Goal: Transaction & Acquisition: Purchase product/service

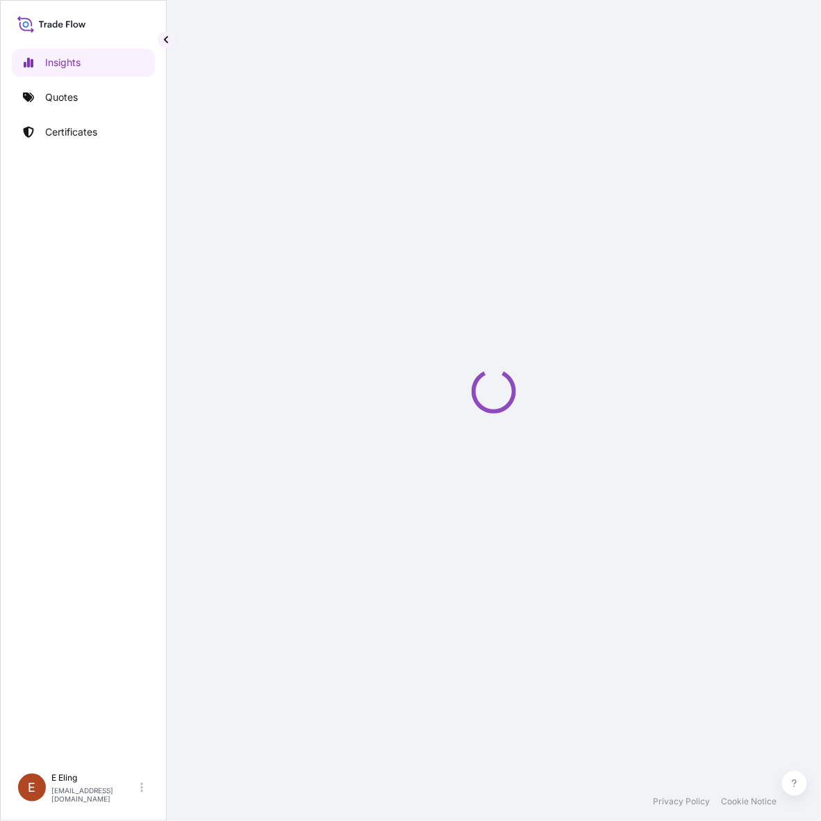
select select "2025"
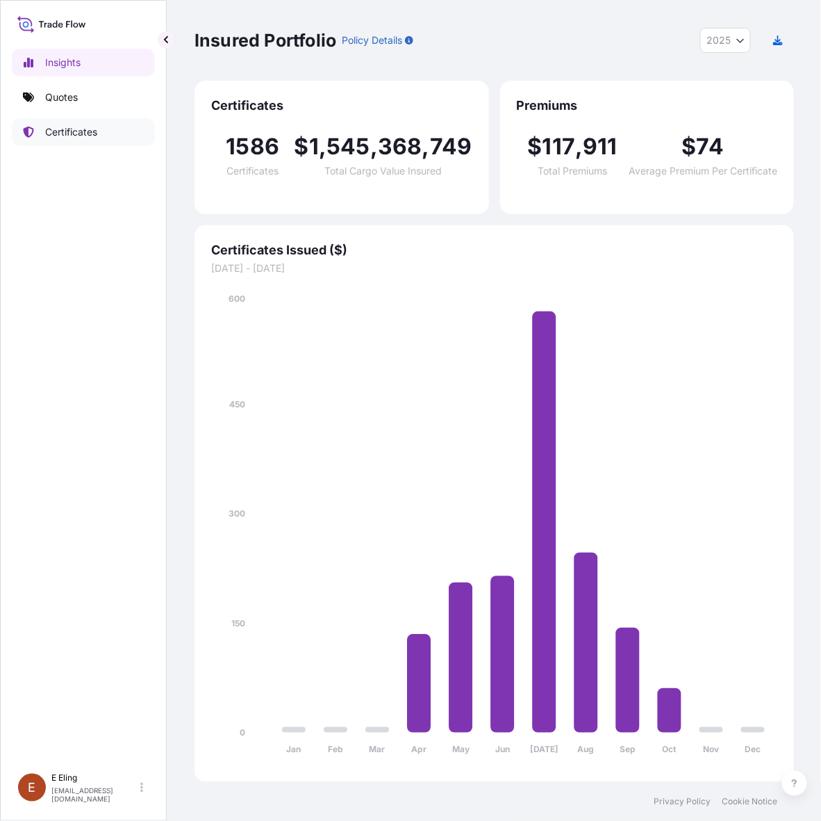
click at [85, 141] on link "Certificates" at bounding box center [83, 132] width 143 height 28
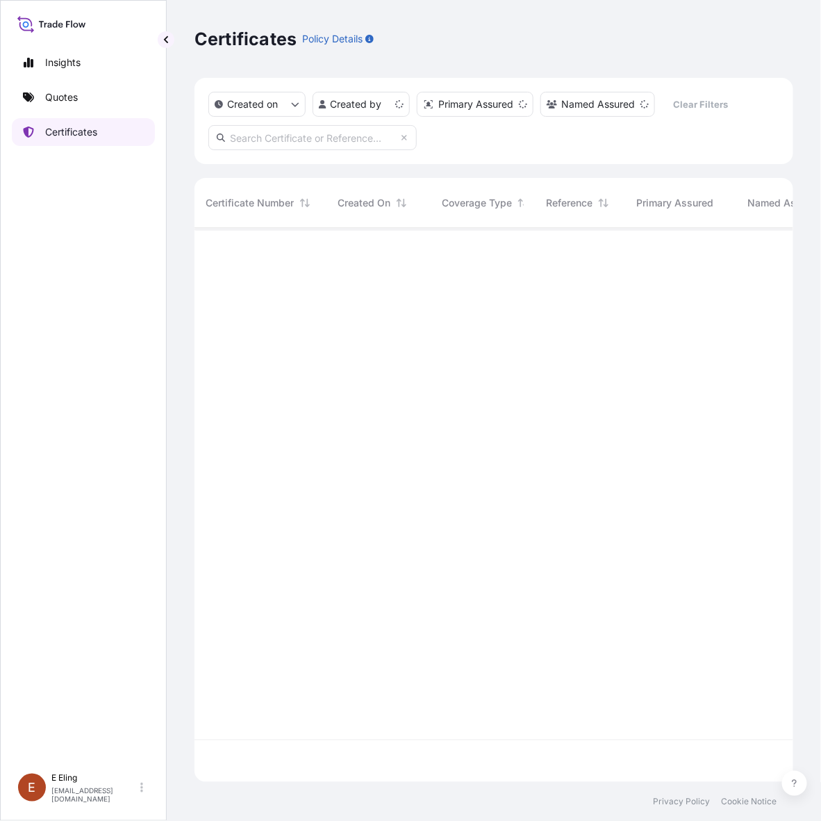
scroll to position [549, 586]
click at [335, 131] on input "text" at bounding box center [312, 137] width 208 height 25
type input "s"
click at [147, 136] on link "Certificates" at bounding box center [83, 132] width 143 height 28
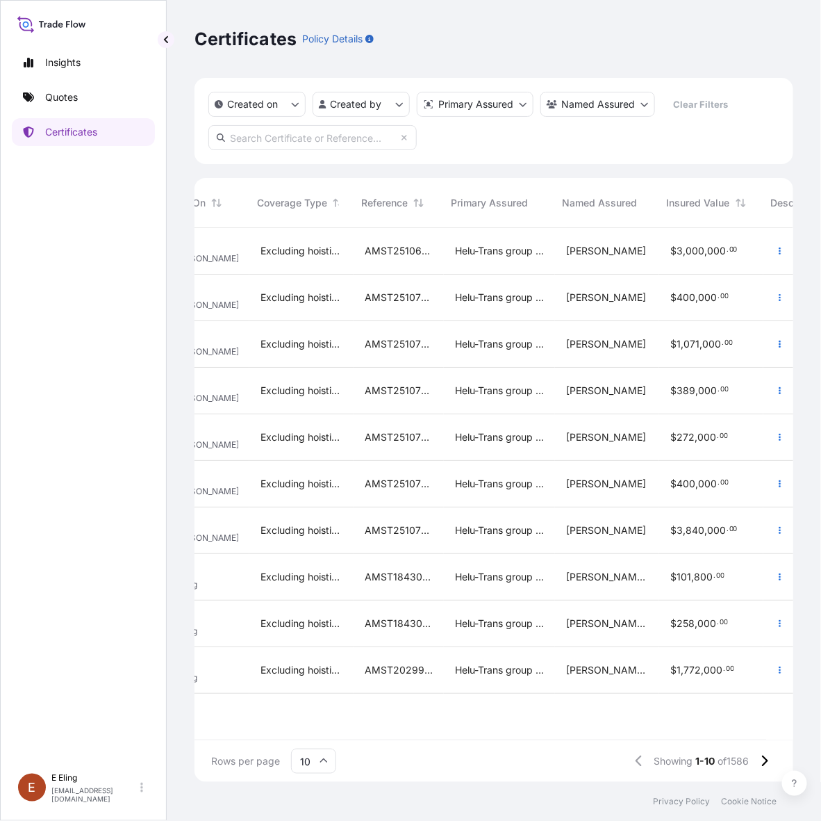
scroll to position [0, 185]
click at [766, 762] on icon at bounding box center [765, 761] width 8 height 13
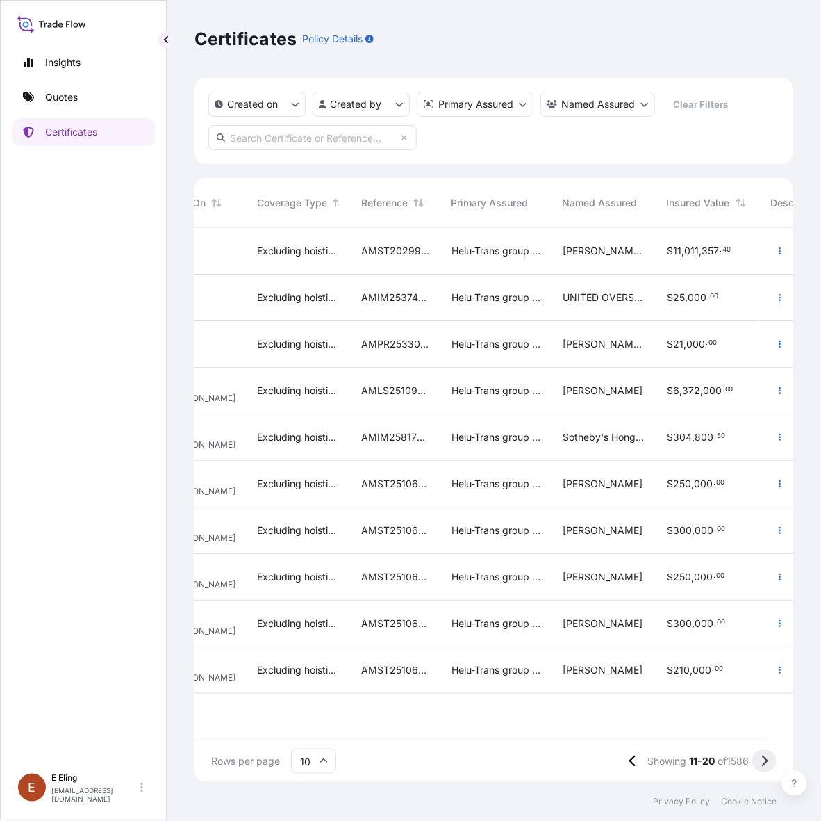
click at [765, 754] on button at bounding box center [765, 761] width 24 height 22
click at [106, 98] on link "Quotes" at bounding box center [83, 97] width 143 height 28
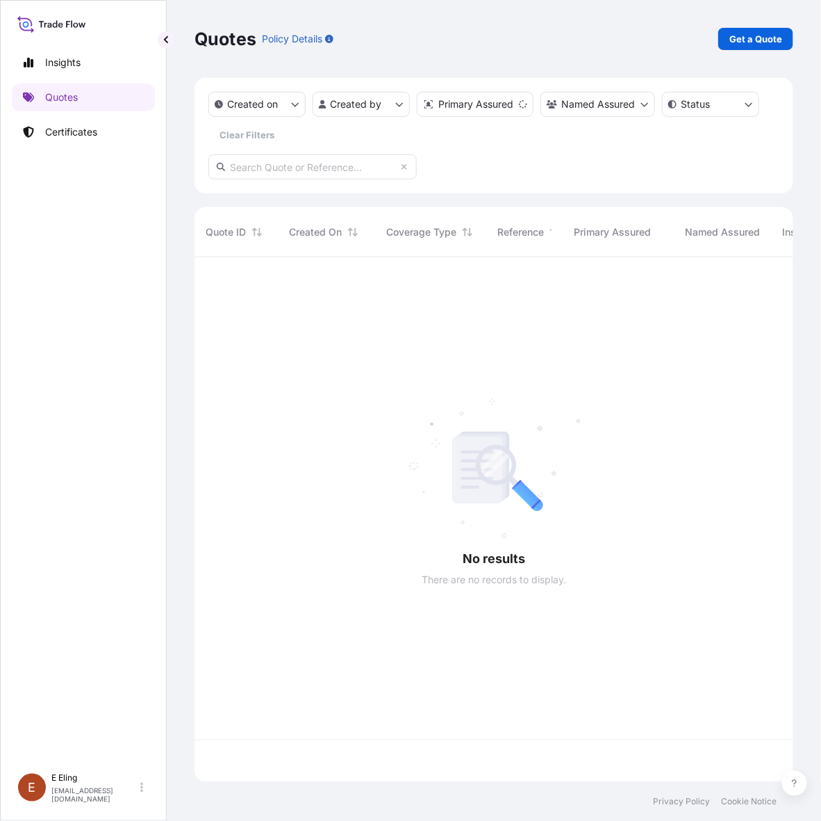
scroll to position [519, 586]
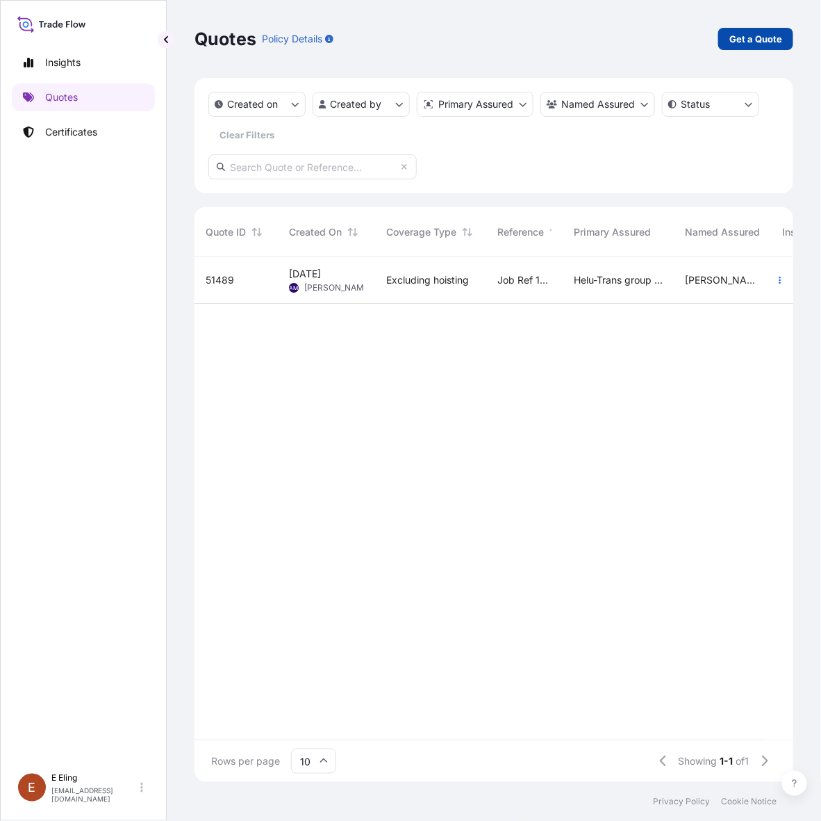
click at [747, 37] on p "Get a Quote" at bounding box center [756, 39] width 53 height 14
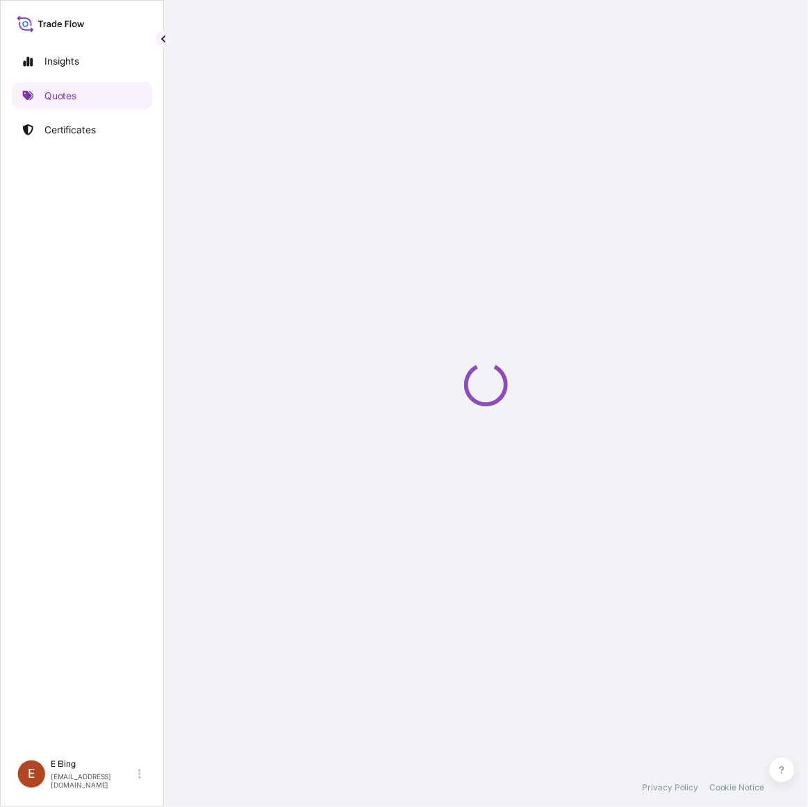
scroll to position [0, 12]
select select "AIR"
select select "27"
select select "Transit"
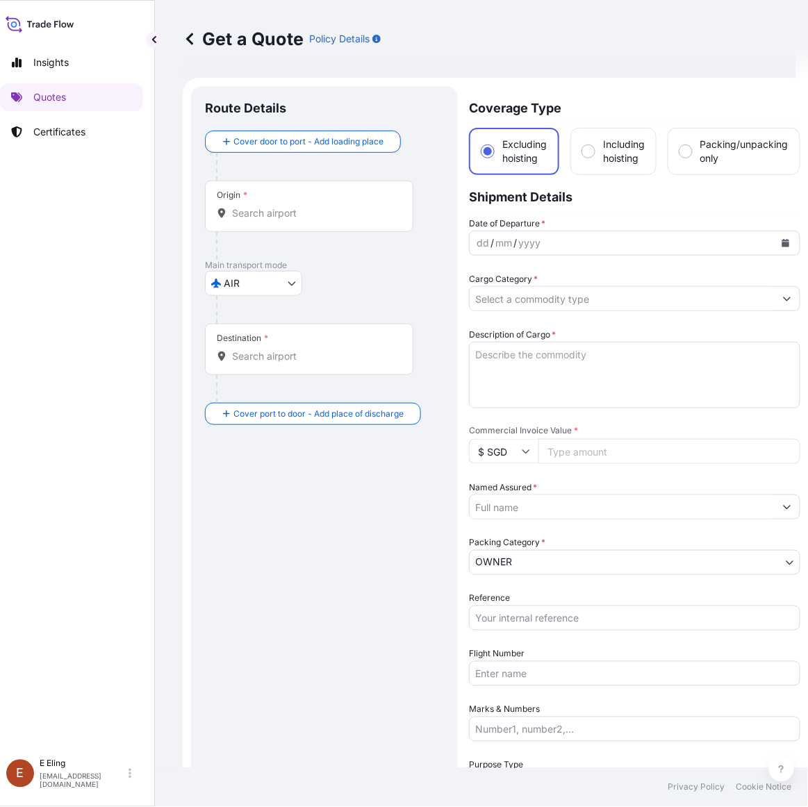
scroll to position [22, 0]
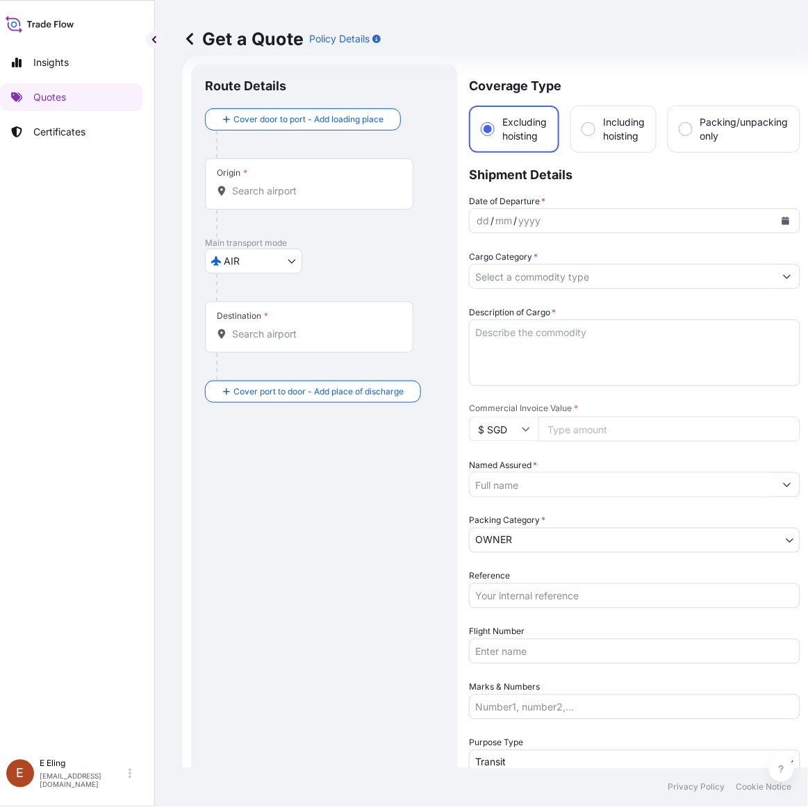
click at [290, 258] on body "Insights Quotes Certificates [PERSON_NAME] [EMAIL_ADDRESS][DOMAIN_NAME] Get a Q…" at bounding box center [392, 403] width 808 height 807
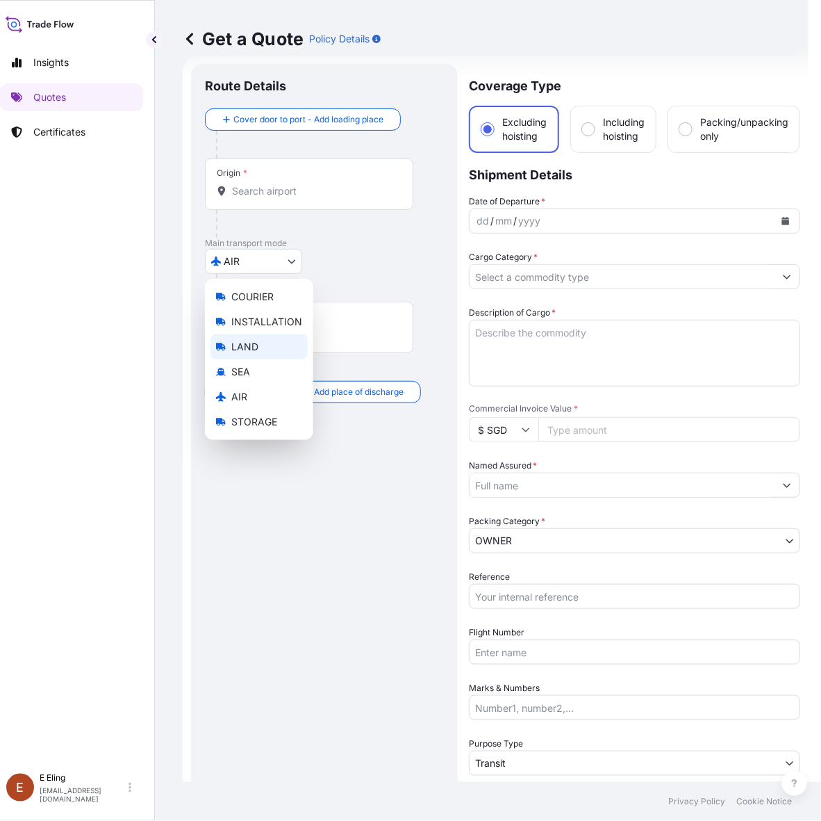
click at [247, 352] on span "LAND" at bounding box center [244, 347] width 27 height 14
select select "LAND"
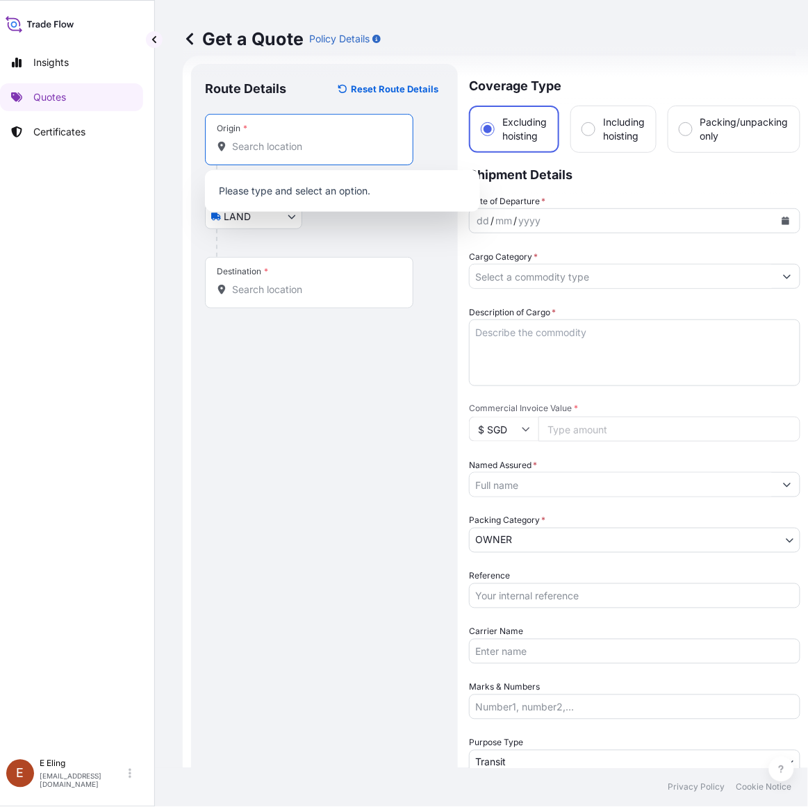
click at [299, 151] on input "Origin *" at bounding box center [314, 147] width 164 height 14
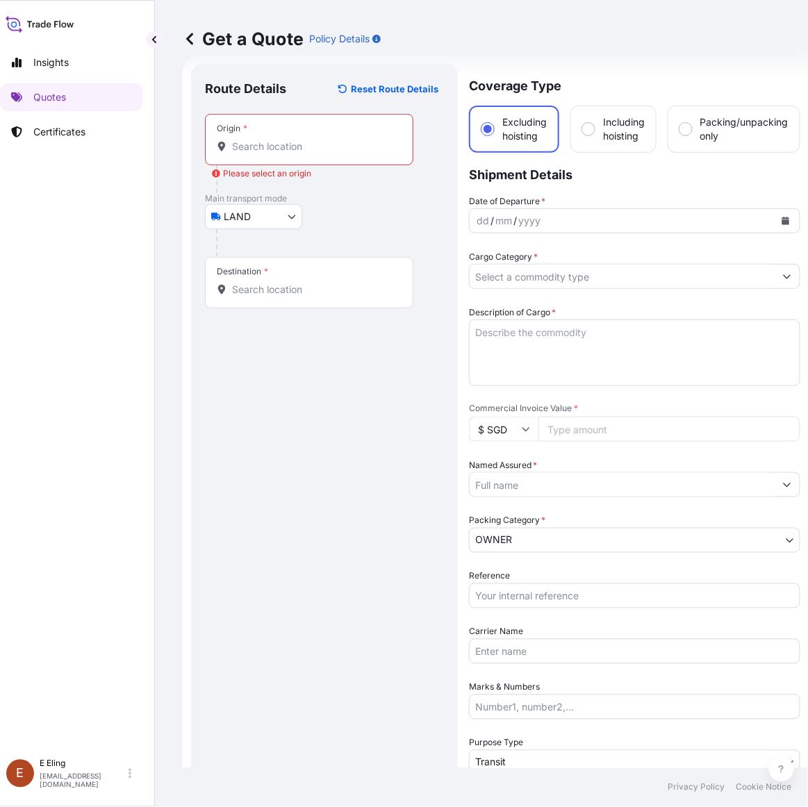
click at [245, 148] on input "Origin * Please select an origin" at bounding box center [314, 147] width 164 height 14
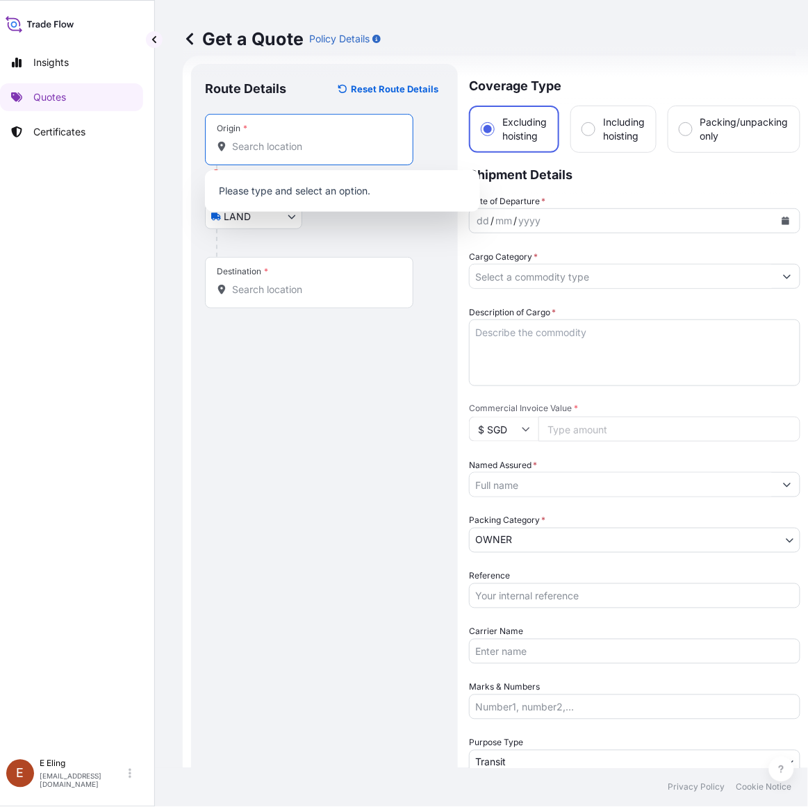
paste input "Sotheby's [GEOGRAPHIC_DATA]"
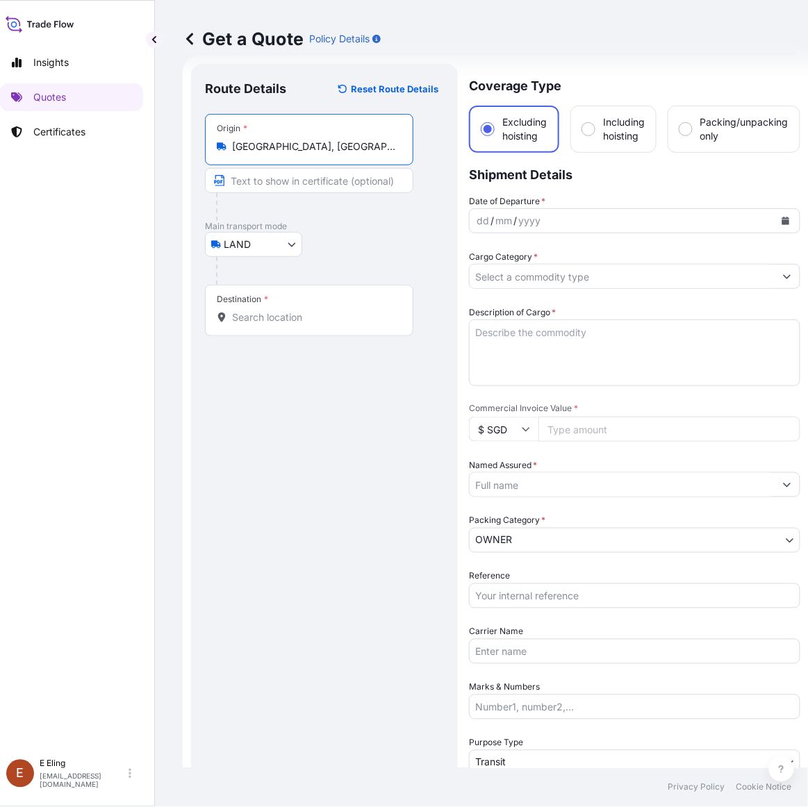
type input "[GEOGRAPHIC_DATA], [GEOGRAPHIC_DATA]"
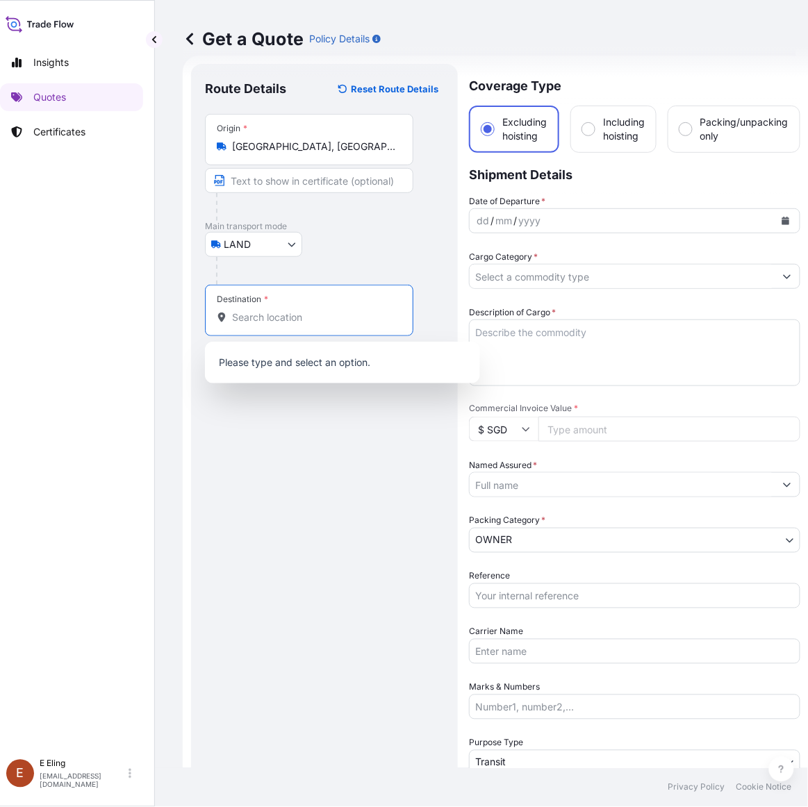
click at [293, 313] on input "Destination *" at bounding box center [314, 318] width 164 height 14
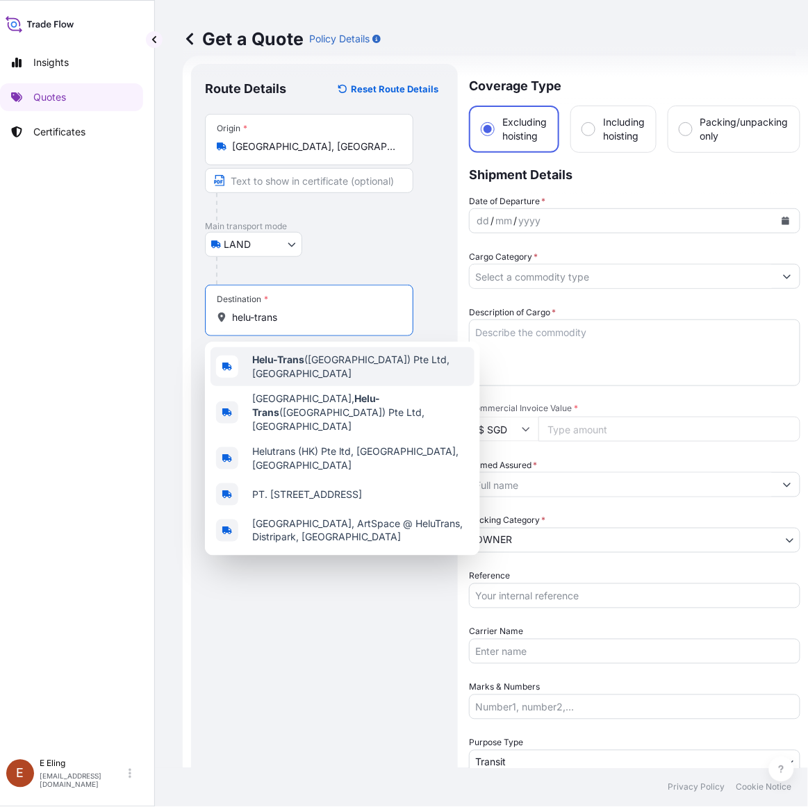
click at [352, 365] on span "Helu-Trans ([GEOGRAPHIC_DATA]) Pte Ltd, [GEOGRAPHIC_DATA]" at bounding box center [360, 367] width 217 height 28
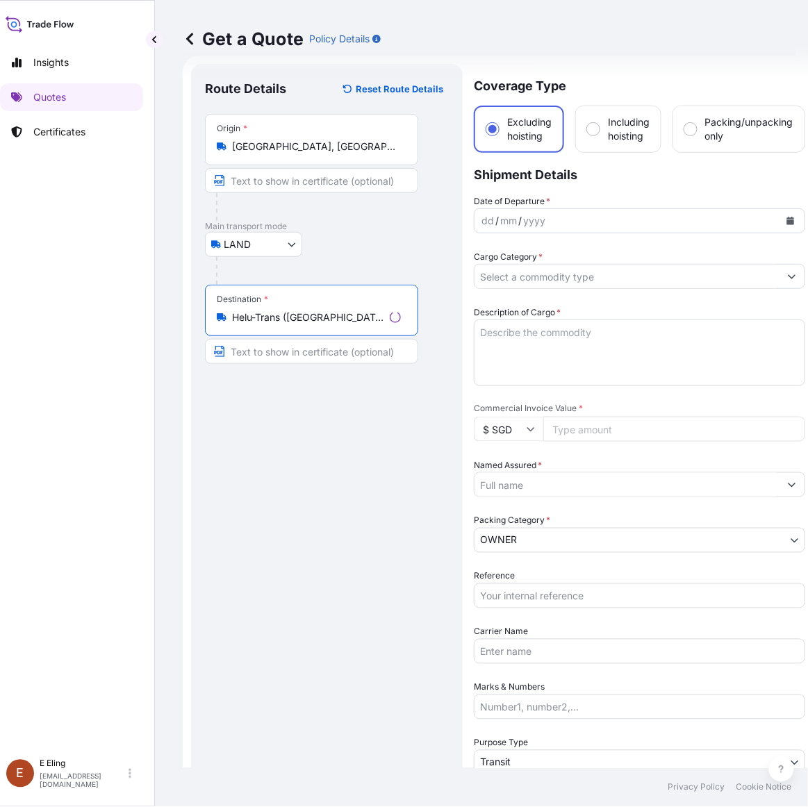
type input "Helu-Trans ([GEOGRAPHIC_DATA]) Pte Ltd, [GEOGRAPHIC_DATA]"
click at [286, 156] on div "Origin * [GEOGRAPHIC_DATA], [GEOGRAPHIC_DATA]" at bounding box center [311, 139] width 213 height 51
click at [286, 154] on input "[GEOGRAPHIC_DATA], [GEOGRAPHIC_DATA]" at bounding box center [316, 147] width 169 height 14
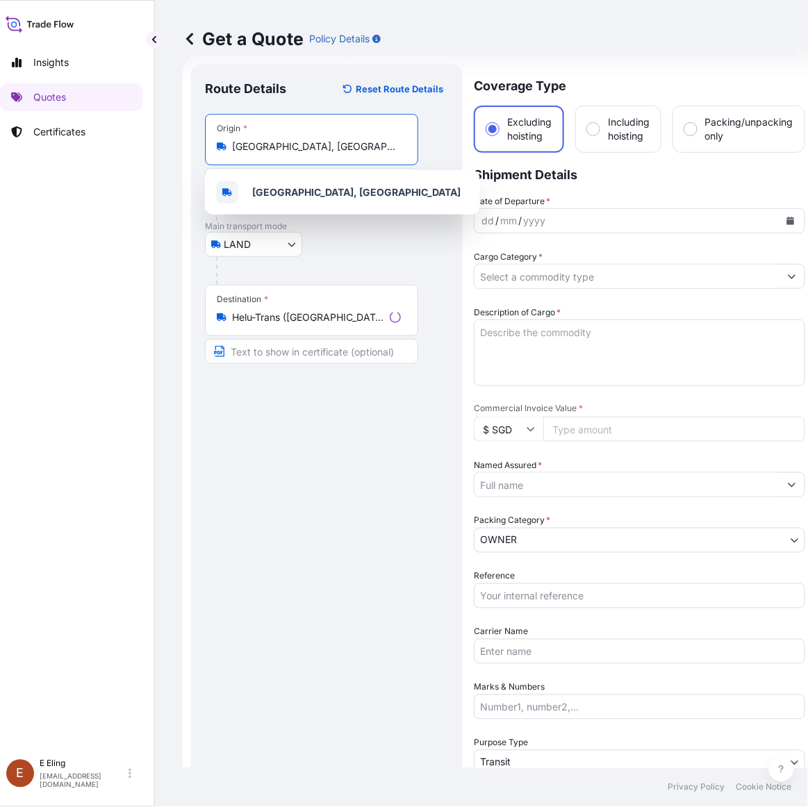
scroll to position [0, 63]
click at [286, 156] on div "Origin * [GEOGRAPHIC_DATA], [GEOGRAPHIC_DATA]" at bounding box center [311, 139] width 213 height 51
click at [286, 154] on input "[GEOGRAPHIC_DATA], [GEOGRAPHIC_DATA]" at bounding box center [316, 147] width 169 height 14
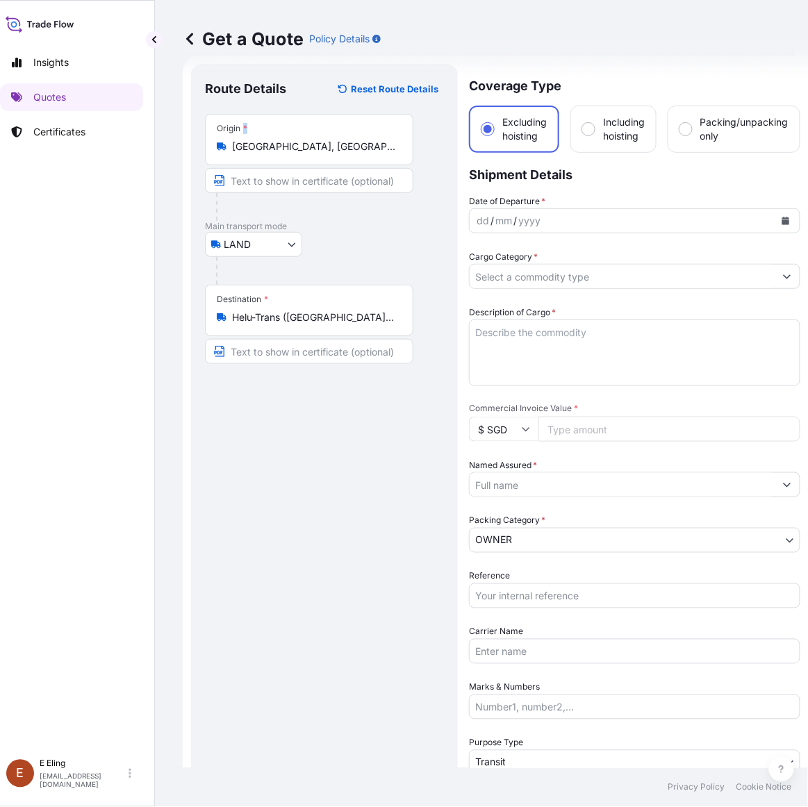
click at [286, 156] on div "Origin * [GEOGRAPHIC_DATA], [GEOGRAPHIC_DATA]" at bounding box center [309, 139] width 208 height 51
click at [286, 154] on input "[GEOGRAPHIC_DATA], [GEOGRAPHIC_DATA]" at bounding box center [314, 147] width 164 height 14
click at [286, 156] on div "Origin * [GEOGRAPHIC_DATA], [GEOGRAPHIC_DATA]" at bounding box center [309, 139] width 208 height 51
click at [286, 154] on input "[GEOGRAPHIC_DATA], [GEOGRAPHIC_DATA]" at bounding box center [314, 147] width 164 height 14
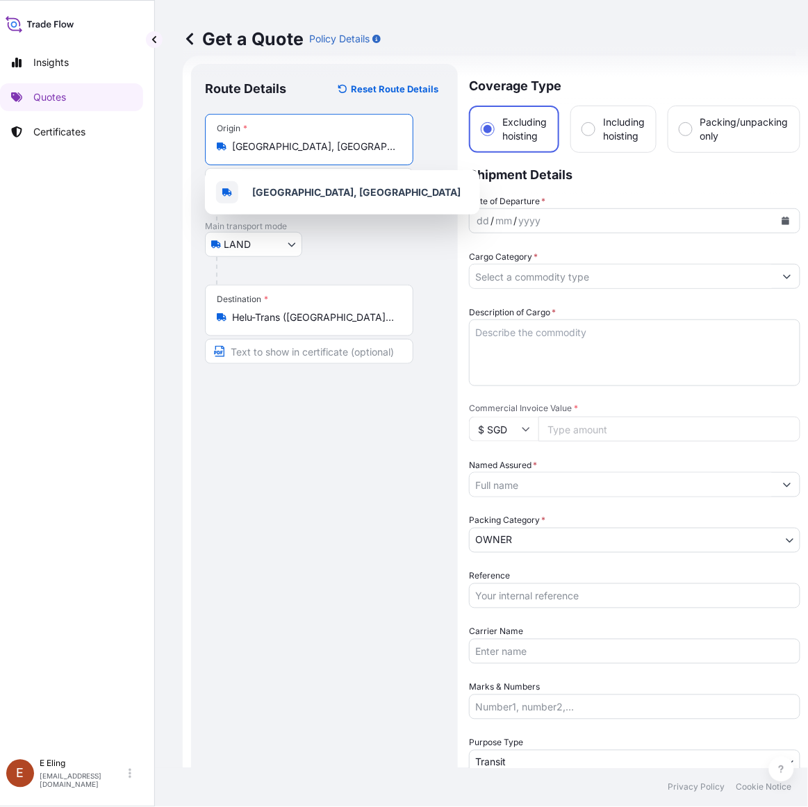
click at [287, 143] on input "[GEOGRAPHIC_DATA], [GEOGRAPHIC_DATA]" at bounding box center [314, 147] width 164 height 14
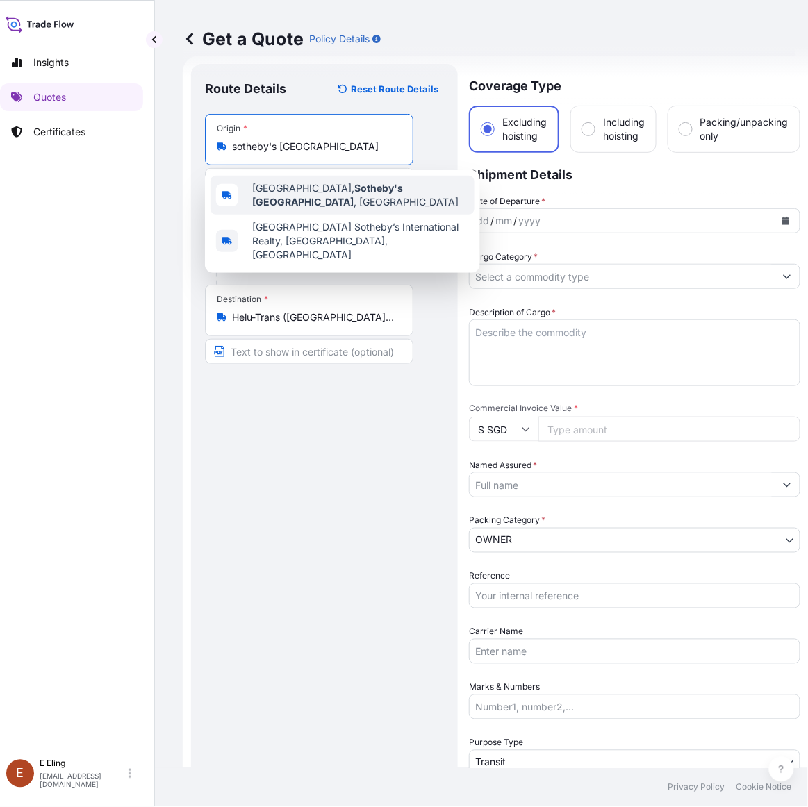
click at [306, 192] on span "[GEOGRAPHIC_DATA] , [GEOGRAPHIC_DATA]" at bounding box center [360, 195] width 217 height 28
type input "[GEOGRAPHIC_DATA], [GEOGRAPHIC_DATA]"
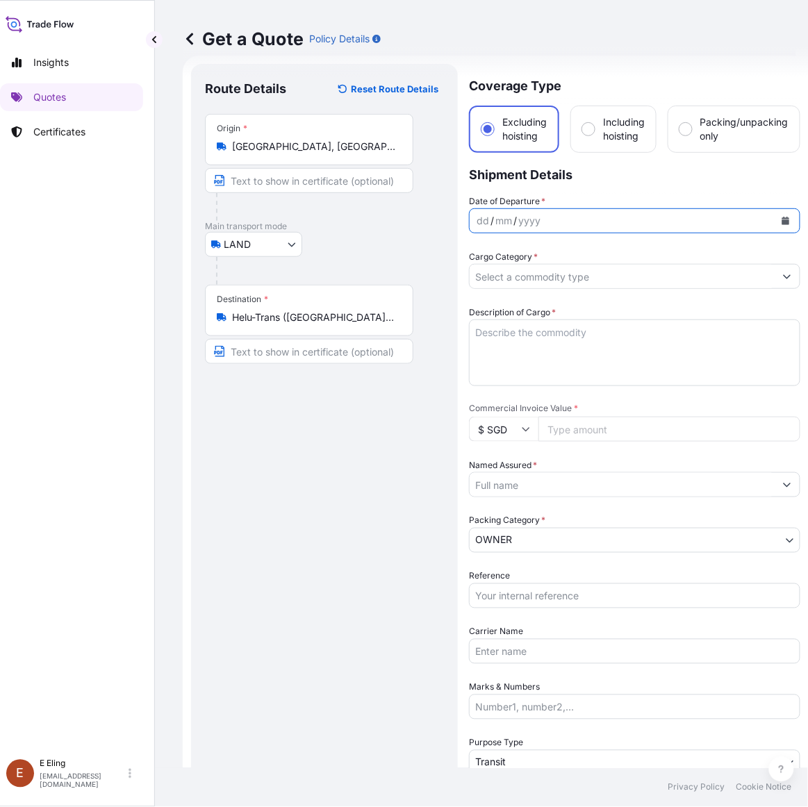
click at [786, 219] on icon "Calendar" at bounding box center [786, 221] width 8 height 8
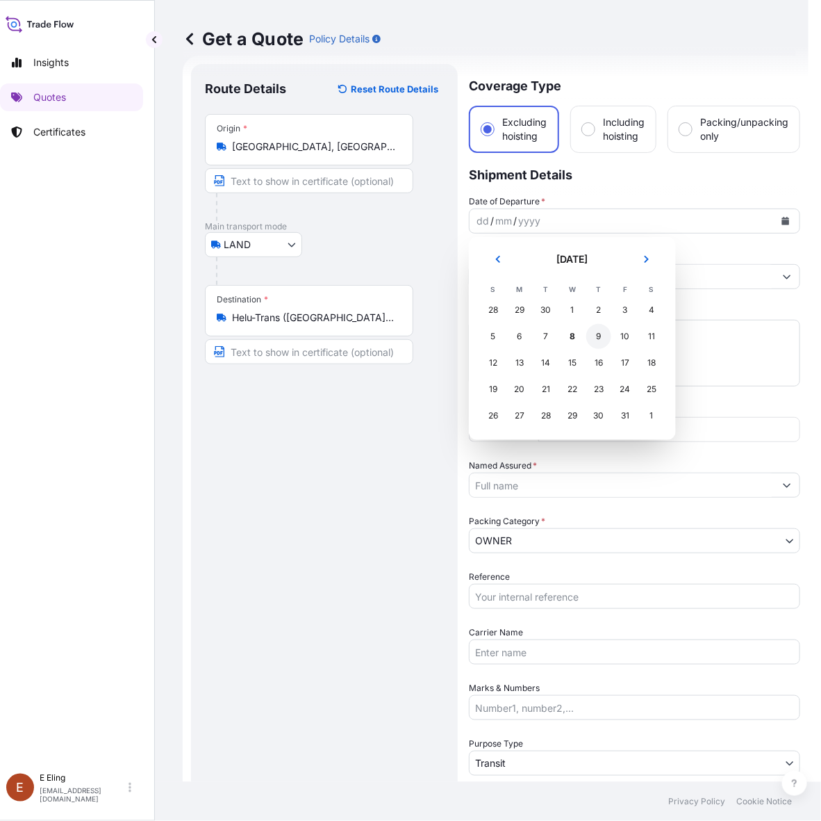
click at [593, 338] on div "9" at bounding box center [598, 336] width 25 height 25
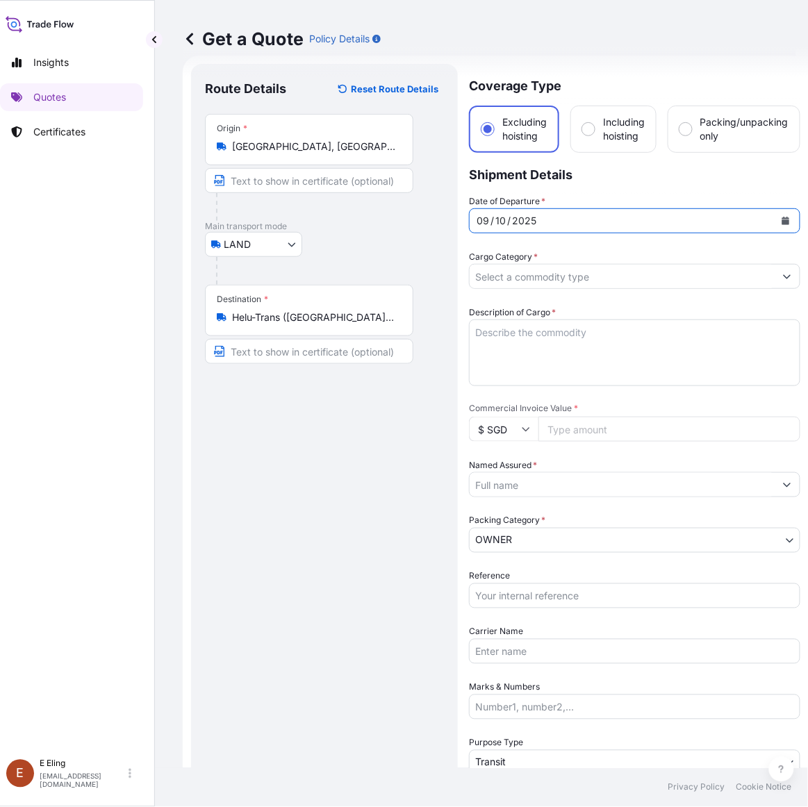
click at [527, 276] on input "Cargo Category *" at bounding box center [622, 276] width 305 height 25
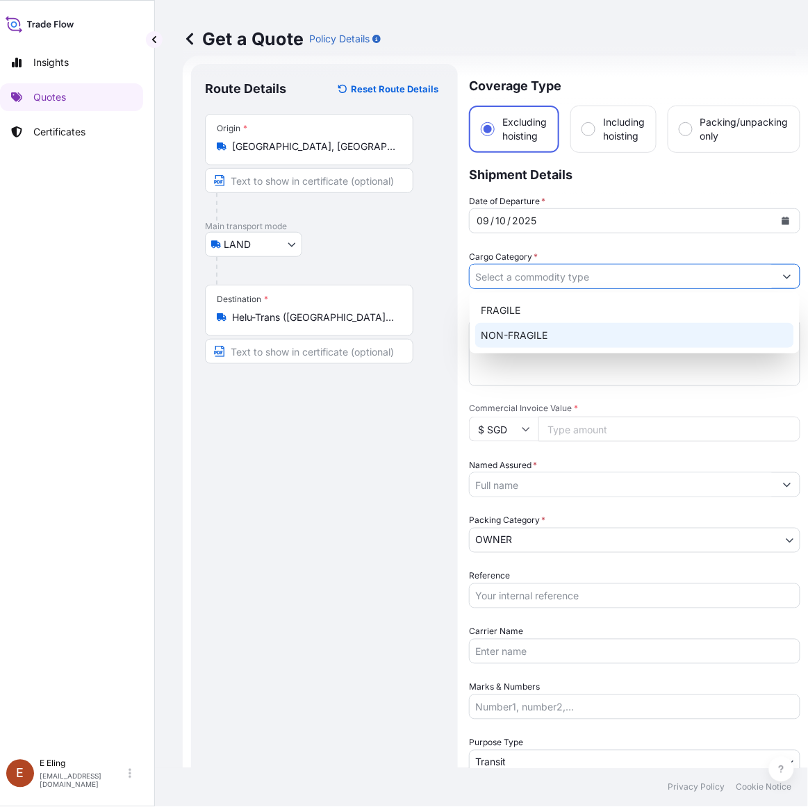
click at [536, 339] on div "NON-FRAGILE" at bounding box center [634, 335] width 319 height 25
type input "NON-FRAGILE"
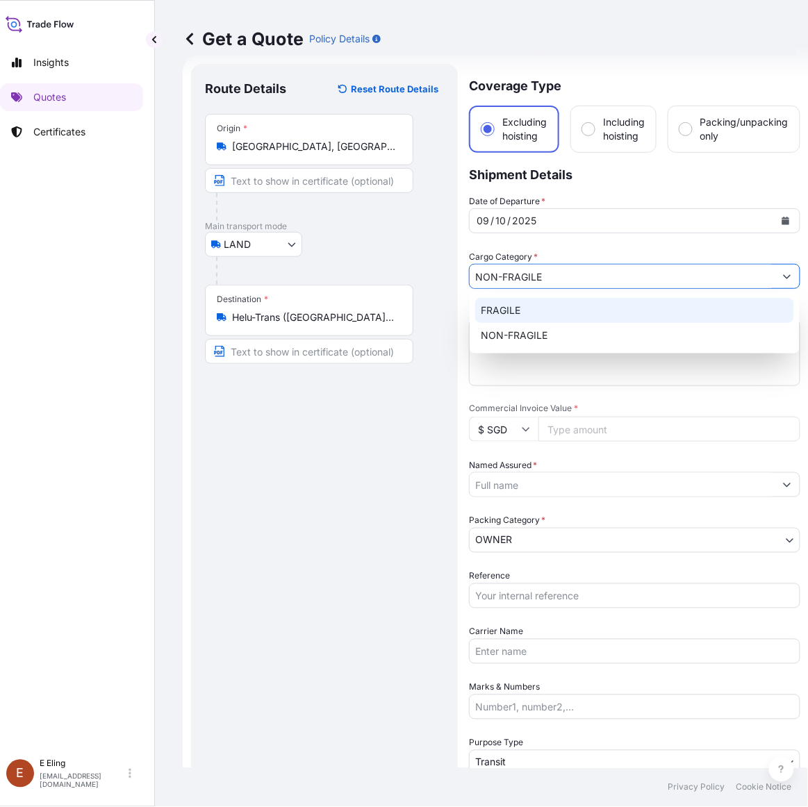
click at [509, 320] on textarea "Description of Cargo *" at bounding box center [634, 353] width 331 height 67
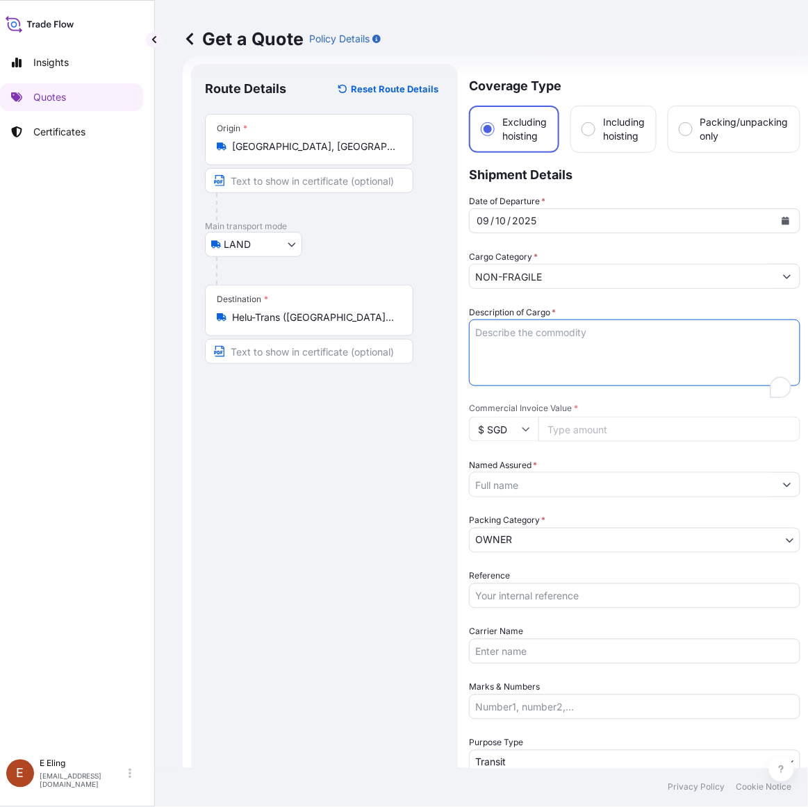
scroll to position [22, 0]
type textarea "I"
click at [509, 360] on textarea "Inland Transit Item Description:" at bounding box center [634, 353] width 331 height 67
click at [592, 354] on textarea "Inland Transit Item Description:" at bounding box center [634, 353] width 331 height 67
paste textarea "BNH9Y"
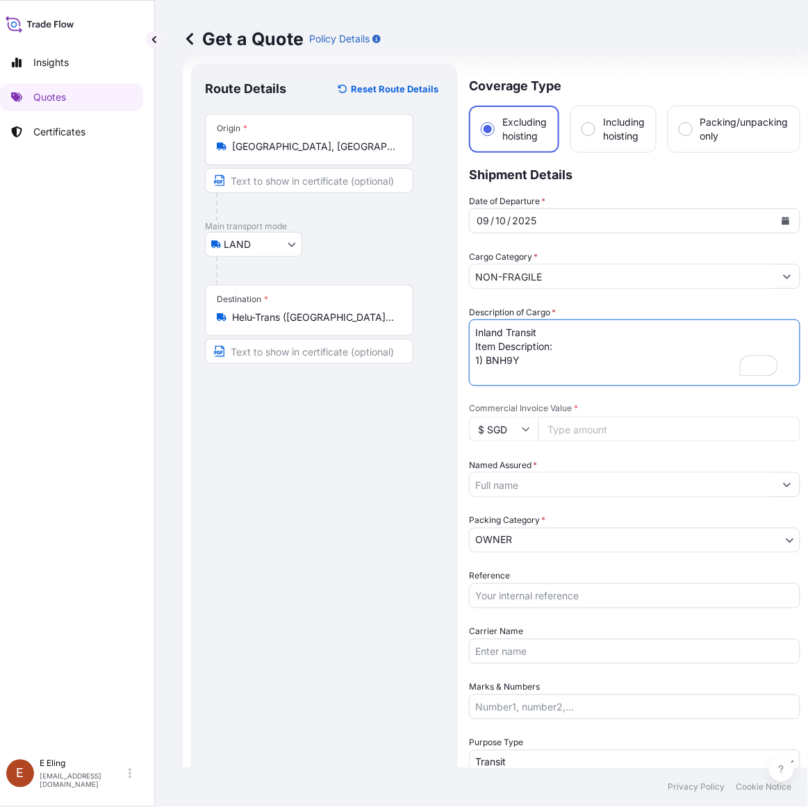
click at [509, 373] on textarea "Inland Transit Item Description: 1) BNH9Y" at bounding box center [634, 353] width 331 height 67
paste textarea "Cheong Soo Pieng, "Mangroves", ink and color on paper"
click at [733, 374] on textarea "Inland Transit Item Description: 1) BNH9Y Cheong Soo Pieng, "Mangroves", ink an…" at bounding box center [634, 353] width 331 height 67
paste textarea "36,509.00"
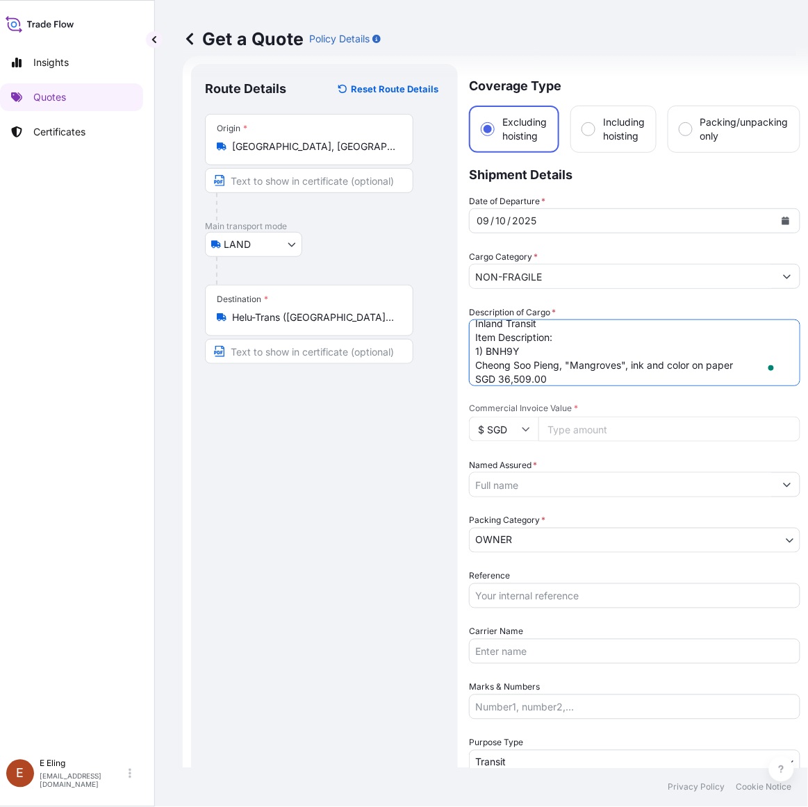
scroll to position [23, 0]
click at [506, 372] on textarea "Inland Transit Item Description: 1) BNH9Y Cheong Soo Pieng, "Mangroves", ink an…" at bounding box center [634, 353] width 331 height 67
paste textarea "BNHX8"
click at [493, 380] on textarea "Inland Transit Item Description: 1) BNH9Y Cheong Soo Pieng, "Mangroves", ink an…" at bounding box center [634, 353] width 331 height 67
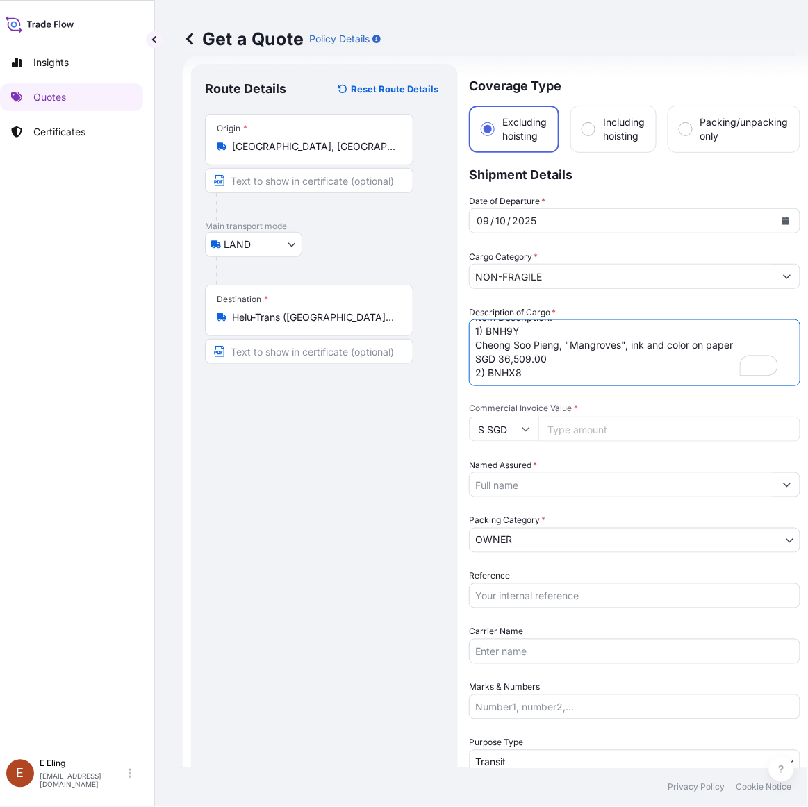
paste textarea "[PERSON_NAME] Man [PERSON_NAME], "Portrait of the artist's friend", Oil on canv…"
click at [498, 370] on textarea "Inland Transit Item Description: 1) BNH9Y Cheong Soo Pieng, "Mangroves", ink an…" at bounding box center [634, 353] width 331 height 67
click at [757, 370] on textarea "Inland Transit Item Description: 1) BNH9Y Cheong Soo Pieng, "Mangroves", ink an…" at bounding box center [634, 353] width 331 height 67
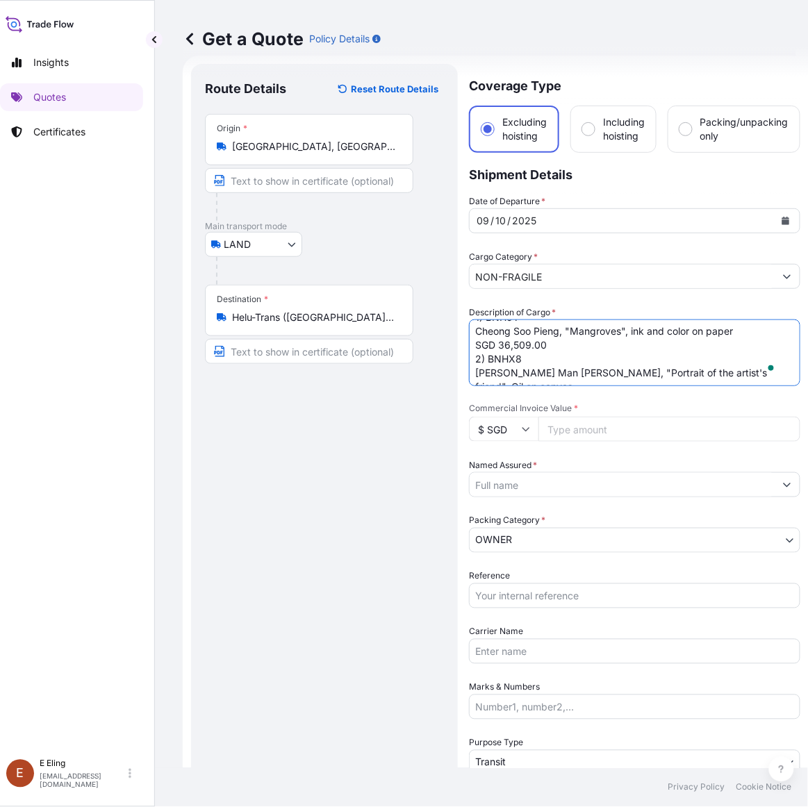
scroll to position [57, 0]
click at [505, 379] on textarea "Inland Transit Item Description: 1) BNH9Y Cheong Soo Pieng, "Mangroves", ink an…" at bounding box center [634, 353] width 331 height 67
drag, startPoint x: 500, startPoint y: 372, endPoint x: 511, endPoint y: 372, distance: 11.1
click at [511, 372] on textarea "Inland Transit Item Description: 1) BNH9Y Cheong Soo Pieng, "Mangroves", ink an…" at bounding box center [634, 353] width 331 height 67
paste textarea ",297.50"
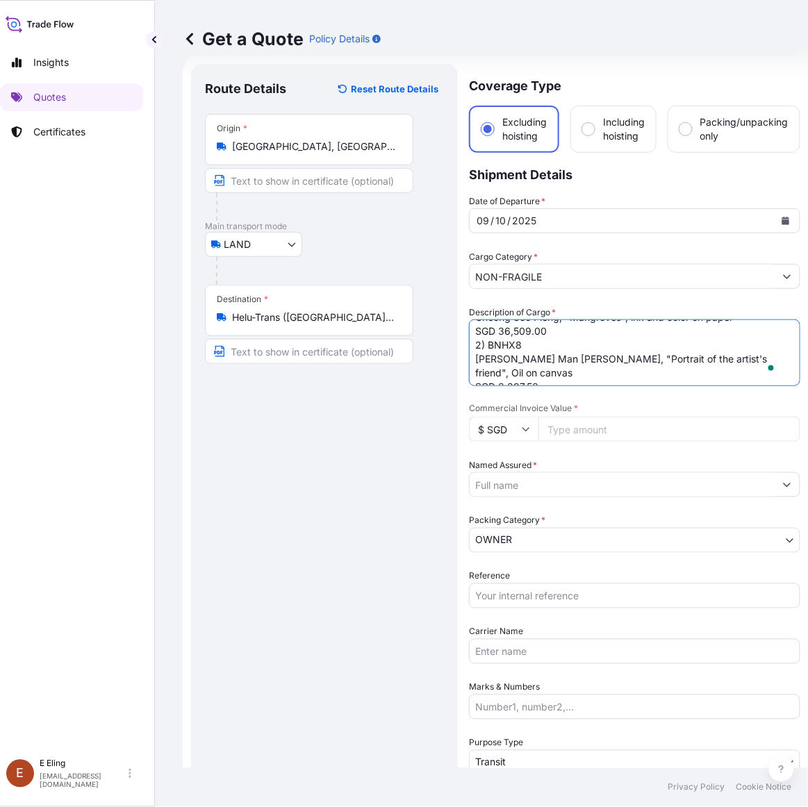
type textarea "Inland Transit Item Description: 1) BNH9Y Cheong Soo Pieng, "Mangroves", ink an…"
click at [587, 426] on input "Commercial Invoice Value *" at bounding box center [670, 429] width 262 height 25
click at [558, 421] on input "Commercial Invoice Value *" at bounding box center [670, 429] width 262 height 25
paste input "44806.50"
type input "44806.50"
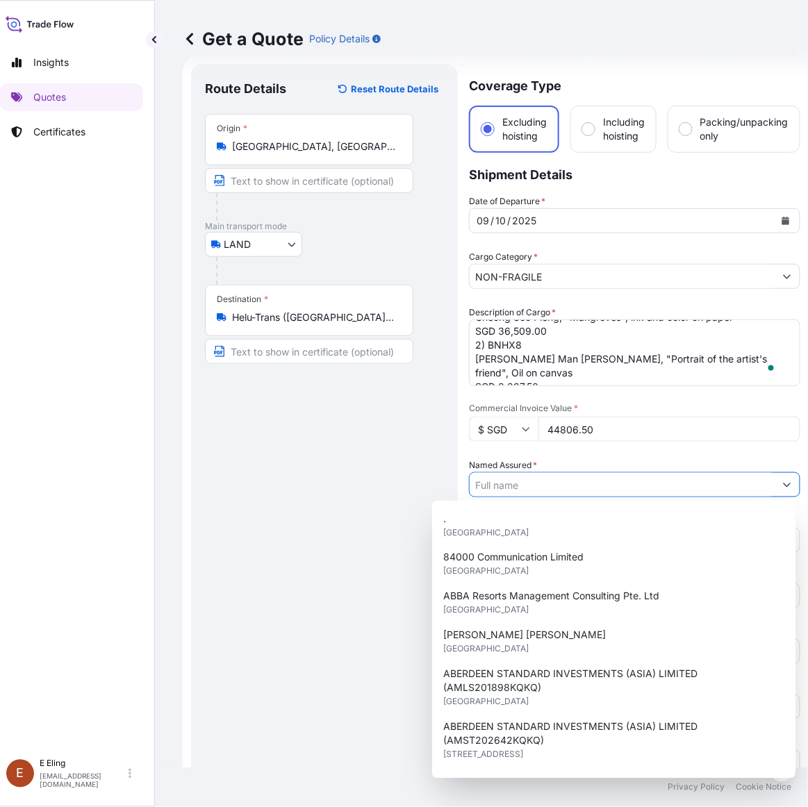
click at [544, 475] on input "Named Assured *" at bounding box center [622, 484] width 305 height 25
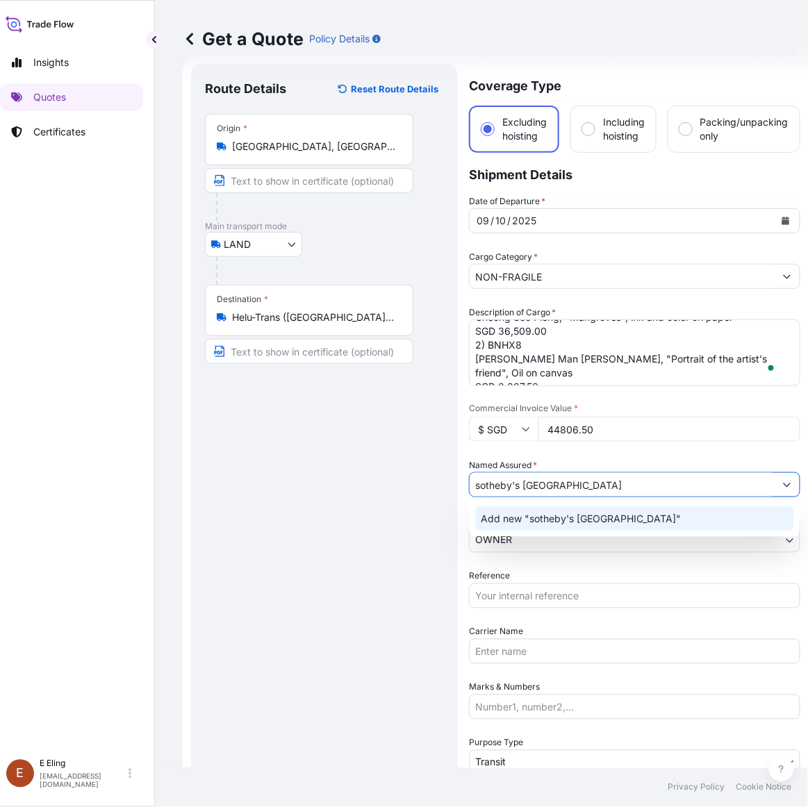
drag, startPoint x: 523, startPoint y: 483, endPoint x: 698, endPoint y: 502, distance: 176.1
click at [698, 502] on body "1 option available. Insights Quotes Certificates [PERSON_NAME] [EMAIL_ADDRESS][…" at bounding box center [392, 403] width 808 height 807
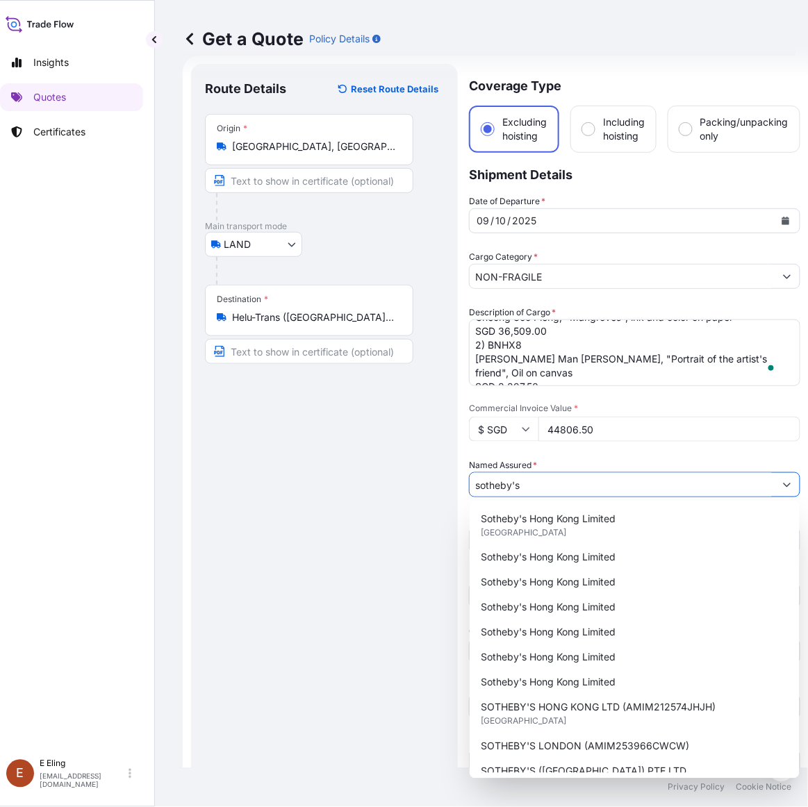
drag, startPoint x: 578, startPoint y: 486, endPoint x: 283, endPoint y: 478, distance: 295.4
click at [283, 478] on form "Route Details Reset Route Details Place of loading Road / Inland Road / Inland …" at bounding box center [496, 499] width 626 height 887
paste input "AMLS254040CWCW"
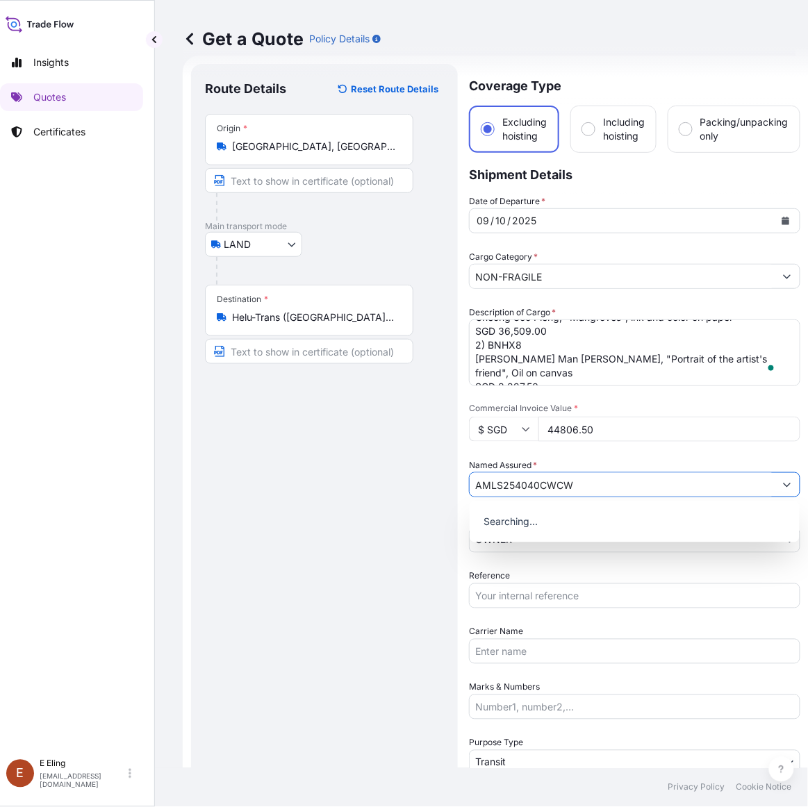
type input "AMLS254040CWCW"
drag, startPoint x: 377, startPoint y: 550, endPoint x: 425, endPoint y: 557, distance: 49.0
click at [398, 552] on div "Route Details Reset Route Details Place of loading Road / [GEOGRAPHIC_DATA] / I…" at bounding box center [324, 499] width 239 height 843
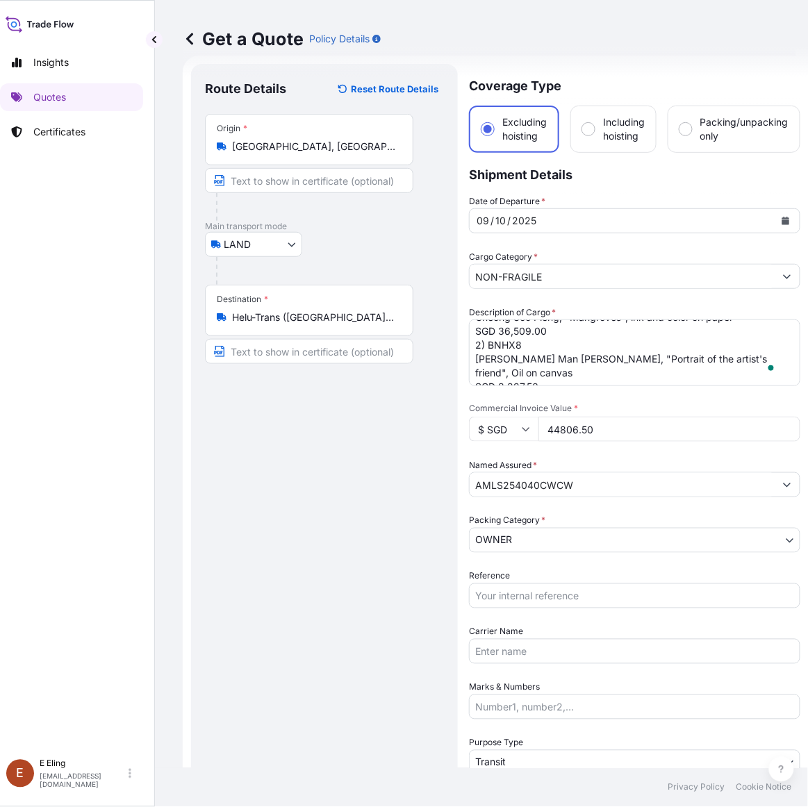
click at [521, 591] on input "Reference" at bounding box center [634, 596] width 331 height 25
paste input "AMLS254040CWCW"
type input "AMLS254040CWCW"
click at [585, 487] on input "AMLS254040CWCW" at bounding box center [622, 484] width 305 height 25
drag, startPoint x: 391, startPoint y: 595, endPoint x: 222, endPoint y: 157, distance: 469.8
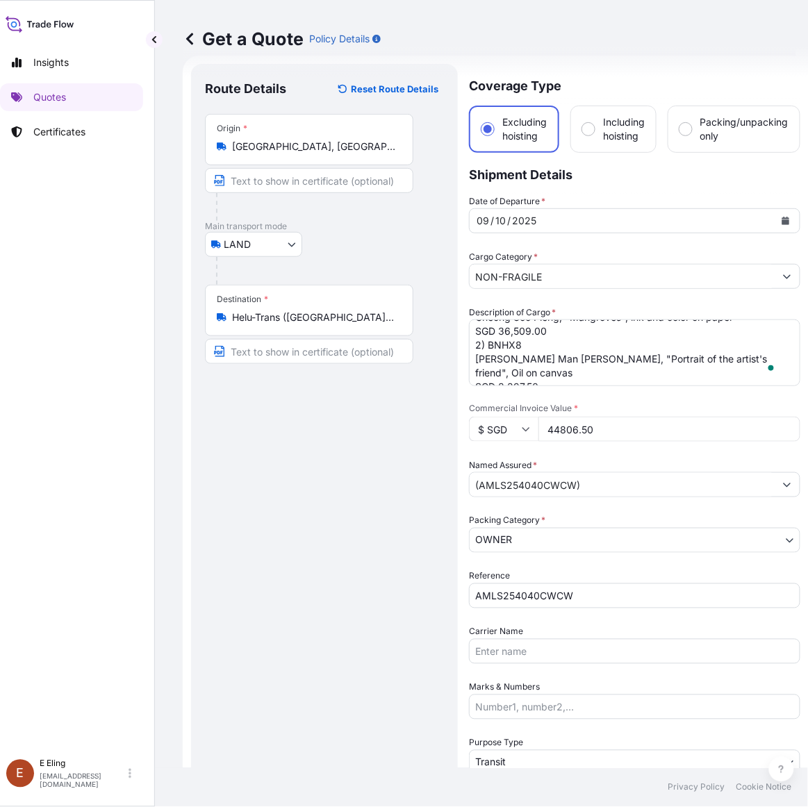
click at [391, 568] on div "Route Details Reset Route Details Place of loading Road / [GEOGRAPHIC_DATA] / I…" at bounding box center [324, 499] width 239 height 843
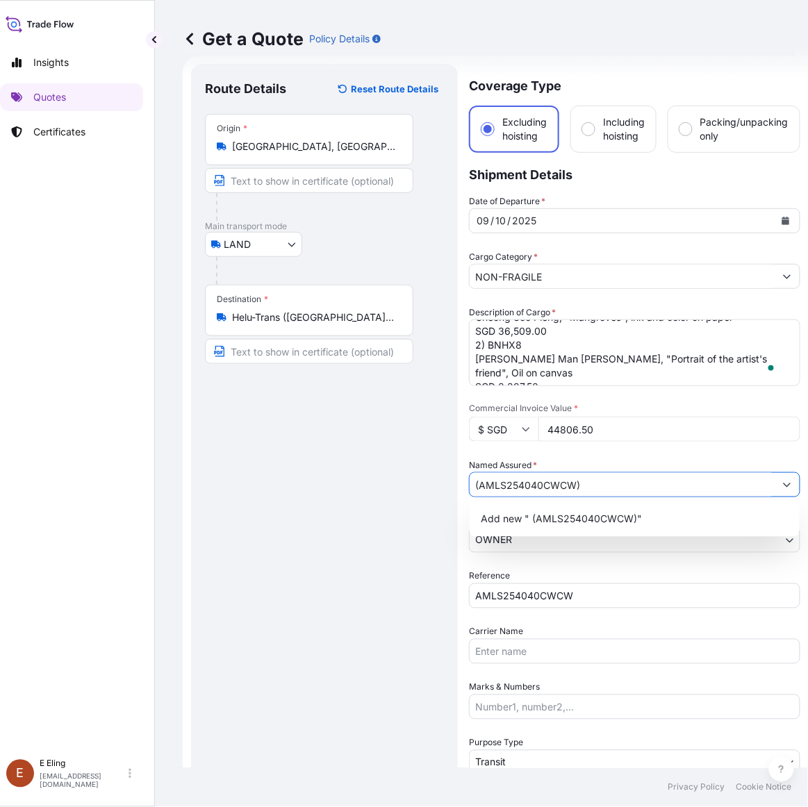
click at [477, 484] on input "(AMLS254040CWCW)" at bounding box center [622, 484] width 305 height 25
click at [471, 480] on input "(AMLS254040CWCW)" at bounding box center [622, 484] width 305 height 25
paste input "SOTHEBY'S ([GEOGRAPHIC_DATA]) PTE LTD"
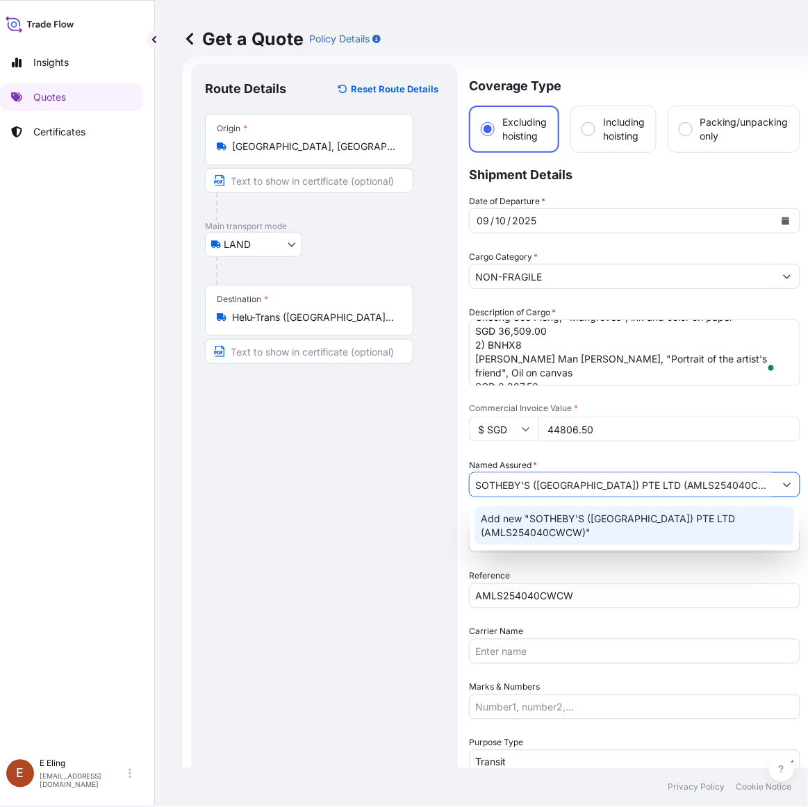
type input "SOTHEBY'S ([GEOGRAPHIC_DATA]) PTE LTD (AMLS254040CWCW)"
click at [612, 570] on div "Reference AMLS254040CWCW" at bounding box center [634, 589] width 331 height 39
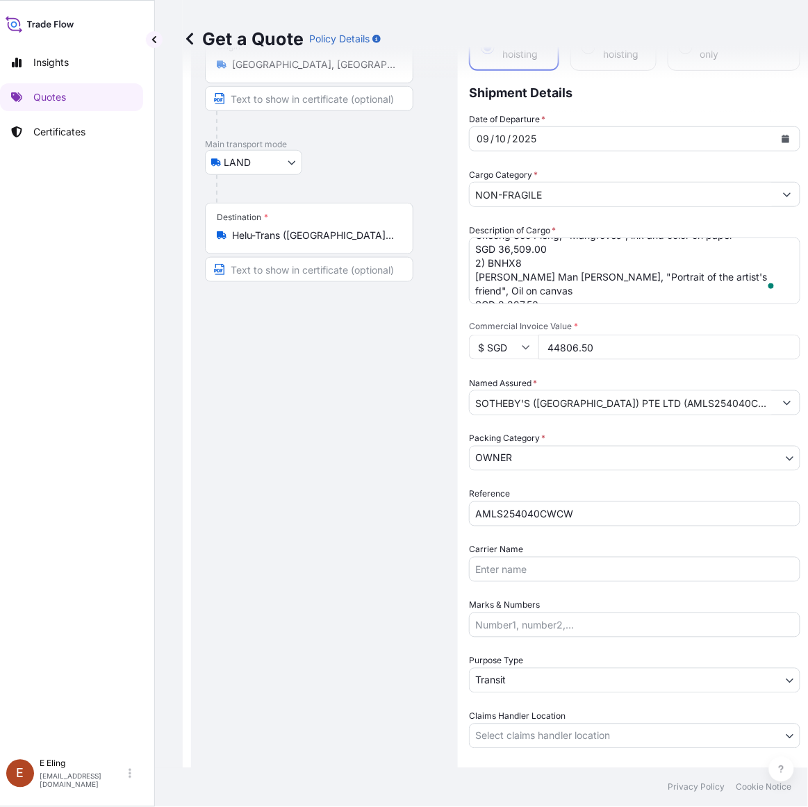
scroll to position [181, 0]
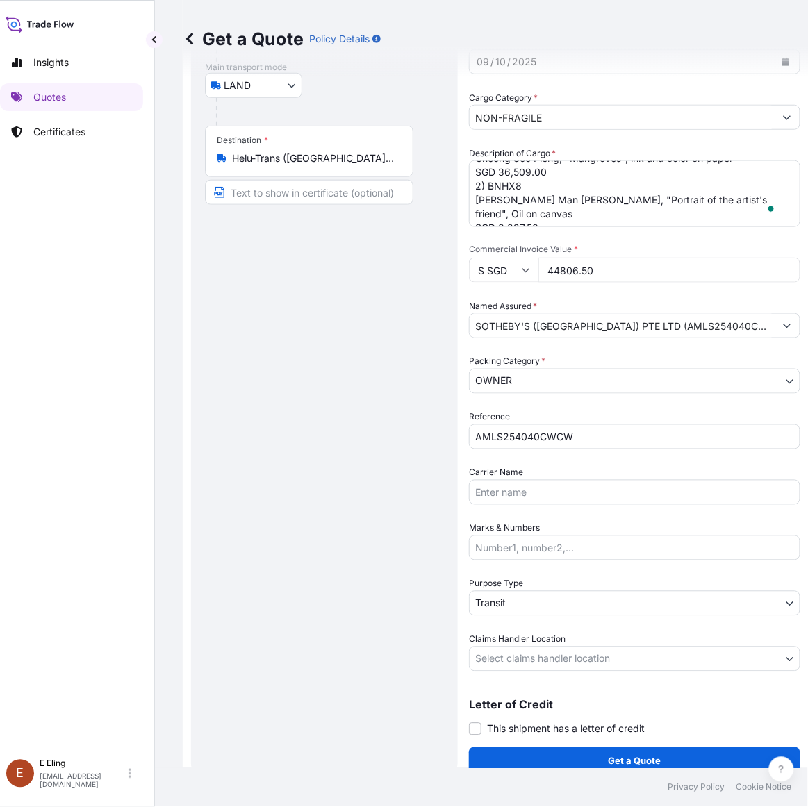
click at [533, 664] on body "1 option available. Insights Quotes Certificates [PERSON_NAME] [EMAIL_ADDRESS][…" at bounding box center [392, 403] width 808 height 807
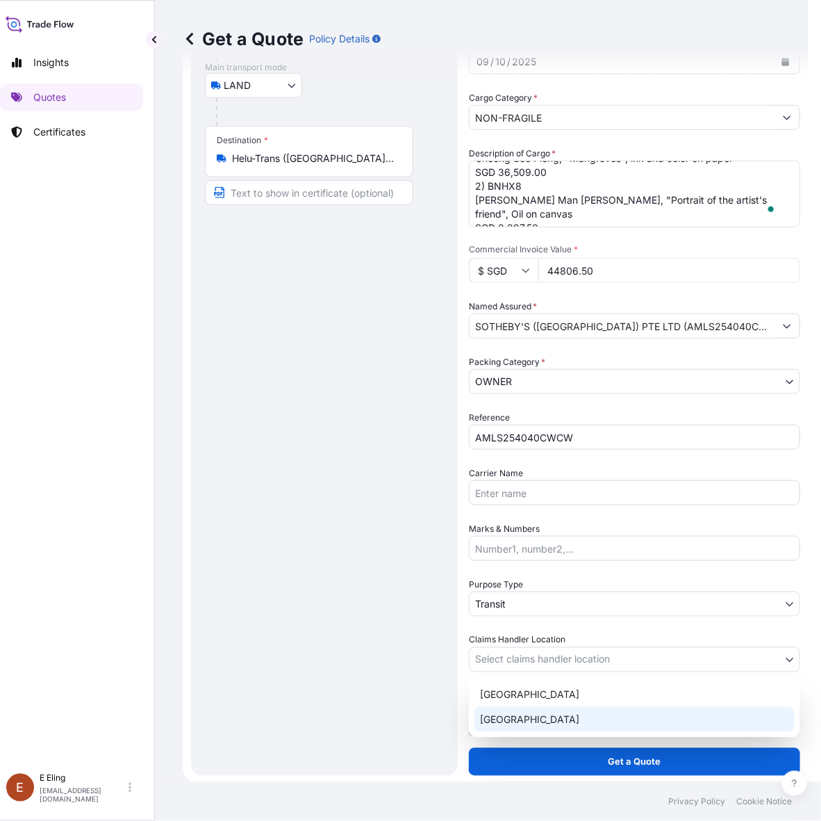
click at [516, 723] on div "[GEOGRAPHIC_DATA]" at bounding box center [635, 719] width 320 height 25
select select "[GEOGRAPHIC_DATA]"
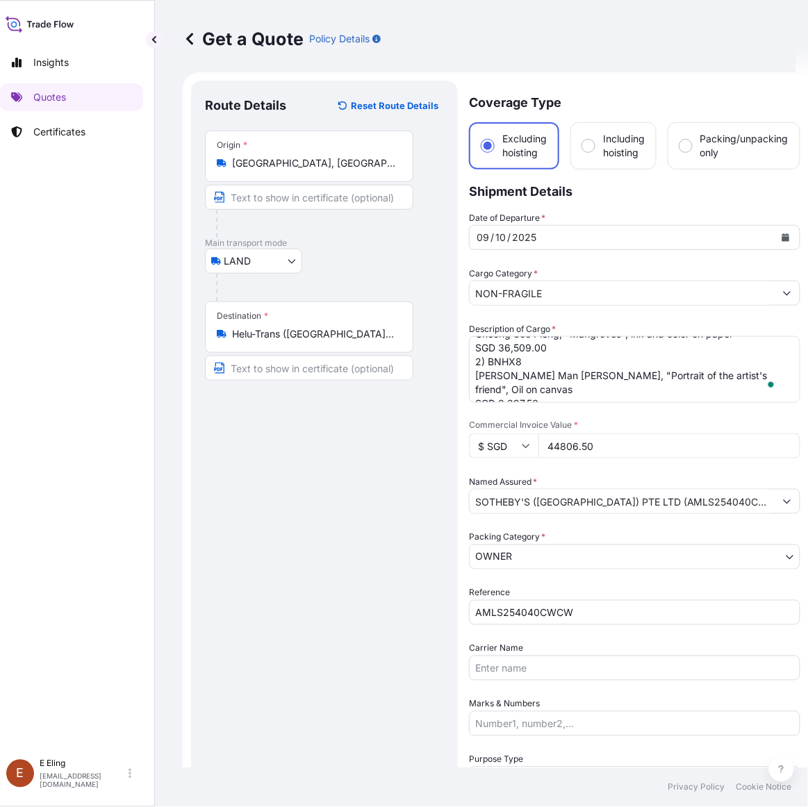
scroll to position [0, 0]
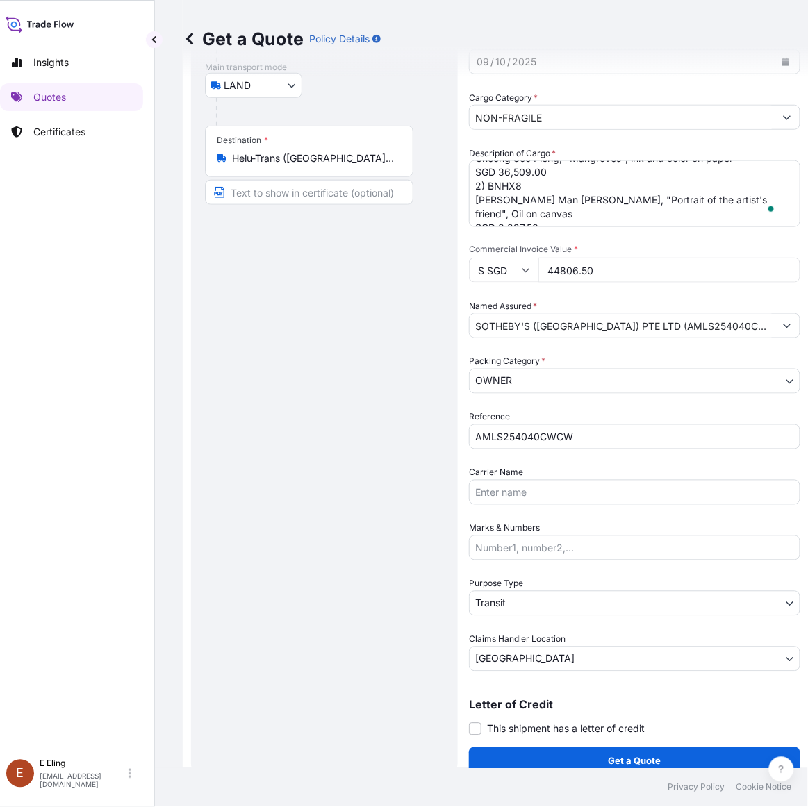
drag, startPoint x: 634, startPoint y: 735, endPoint x: 638, endPoint y: 754, distance: 19.2
click at [636, 743] on div "Coverage Type Excluding hoisting Including hoisting Packing/unpacking only Ship…" at bounding box center [634, 340] width 331 height 871
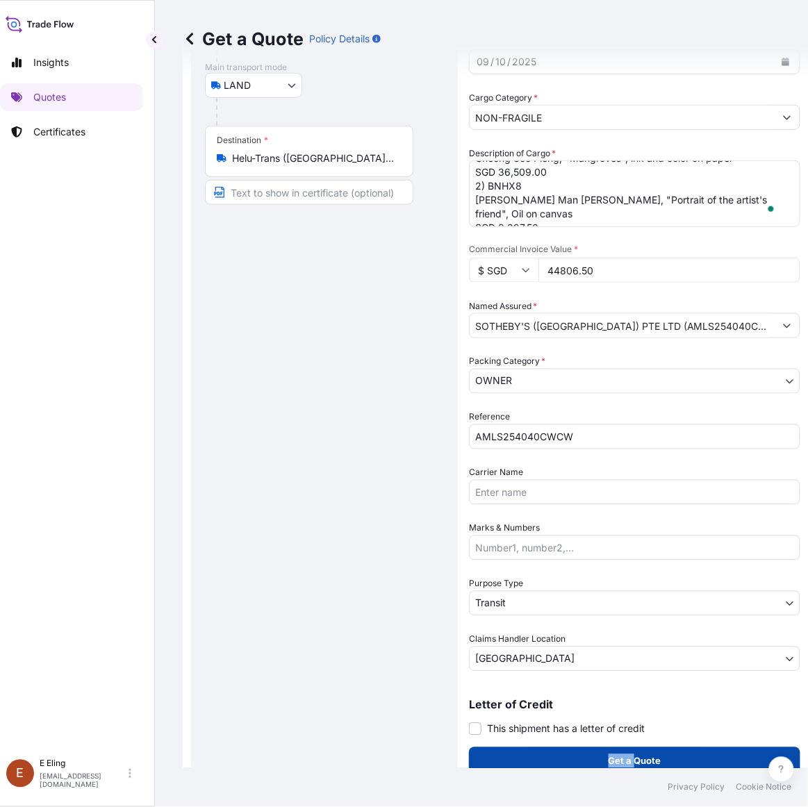
click at [637, 759] on p "Get a Quote" at bounding box center [635, 762] width 53 height 14
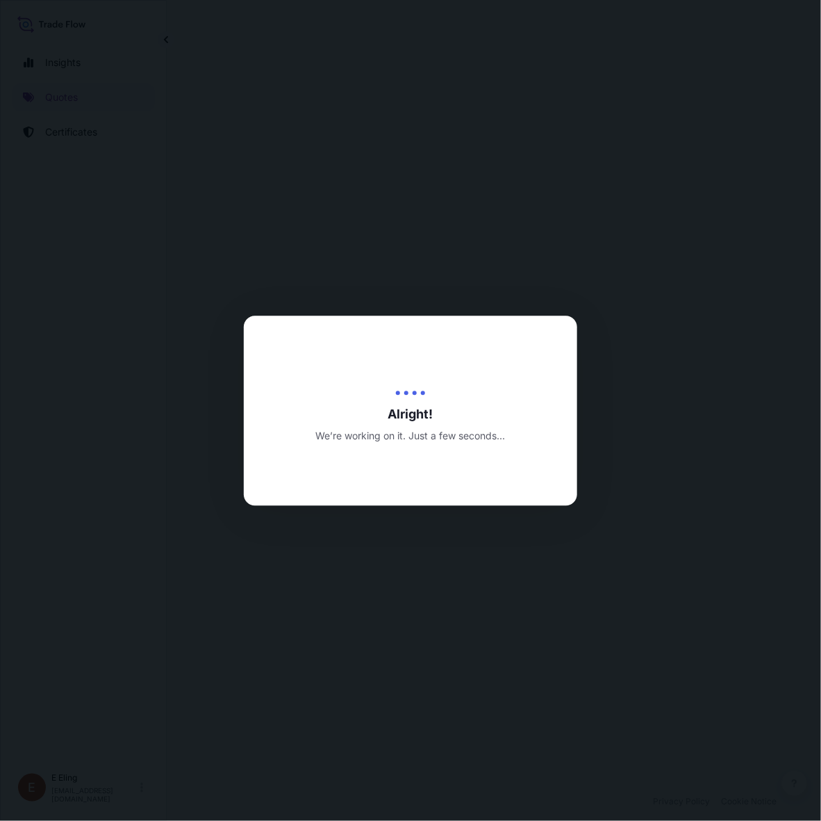
select select "LAND"
select select "Transit"
select select "[GEOGRAPHIC_DATA]"
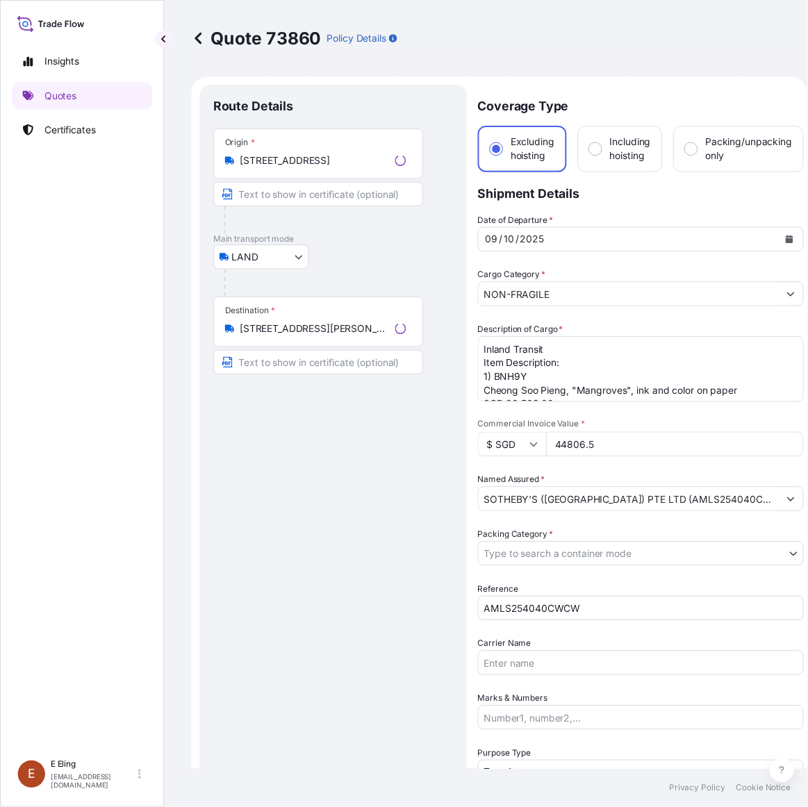
scroll to position [0, 12]
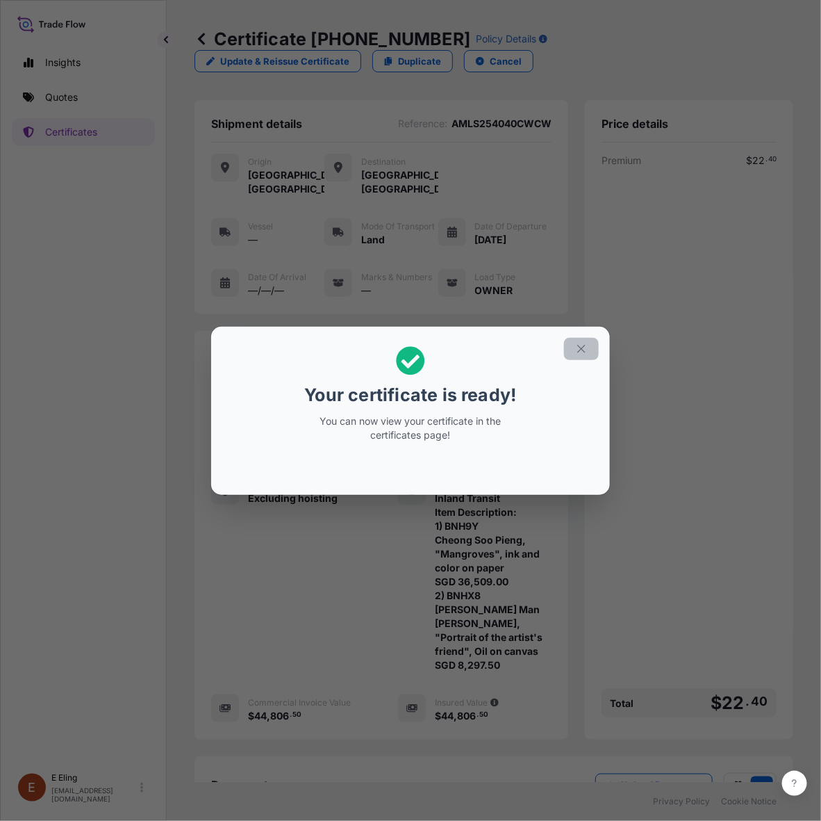
click at [574, 359] on button "button" at bounding box center [581, 349] width 35 height 22
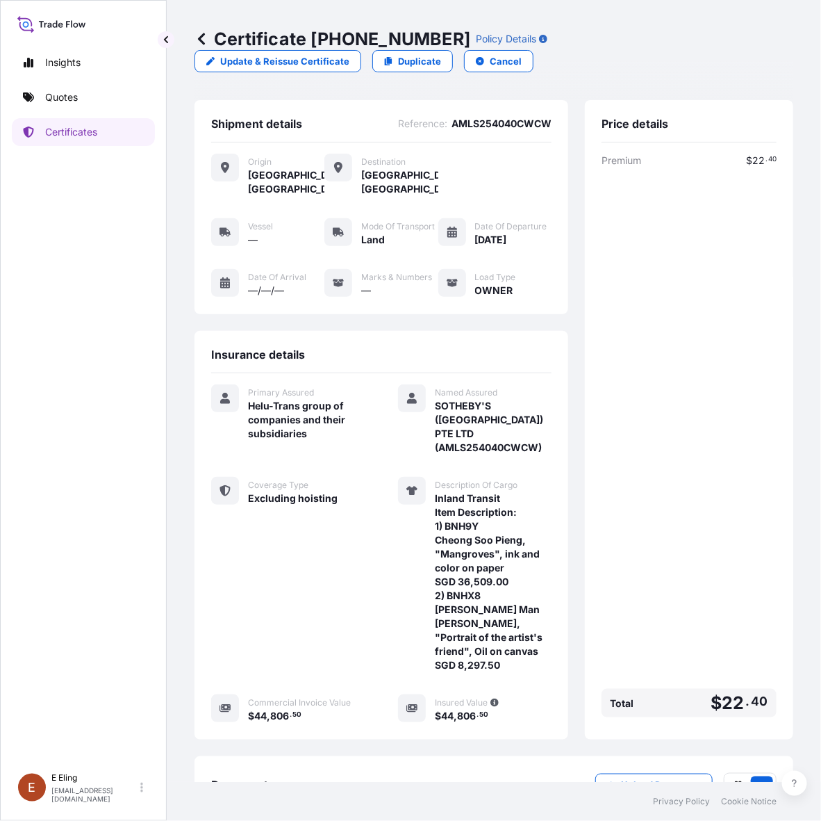
click at [435, 417] on span "SOTHEBY'S ([GEOGRAPHIC_DATA]) PTE LTD (AMLS254040CWCW)" at bounding box center [493, 427] width 117 height 56
copy span "SOTHEBY'S ([GEOGRAPHIC_DATA]) PTE LTD (AMLS254040CWCW)"
drag, startPoint x: 434, startPoint y: 416, endPoint x: 547, endPoint y: 440, distance: 115.2
click at [547, 440] on div "Insurance details Primary Assured Helu-Trans group of companies and their subsi…" at bounding box center [382, 535] width 374 height 409
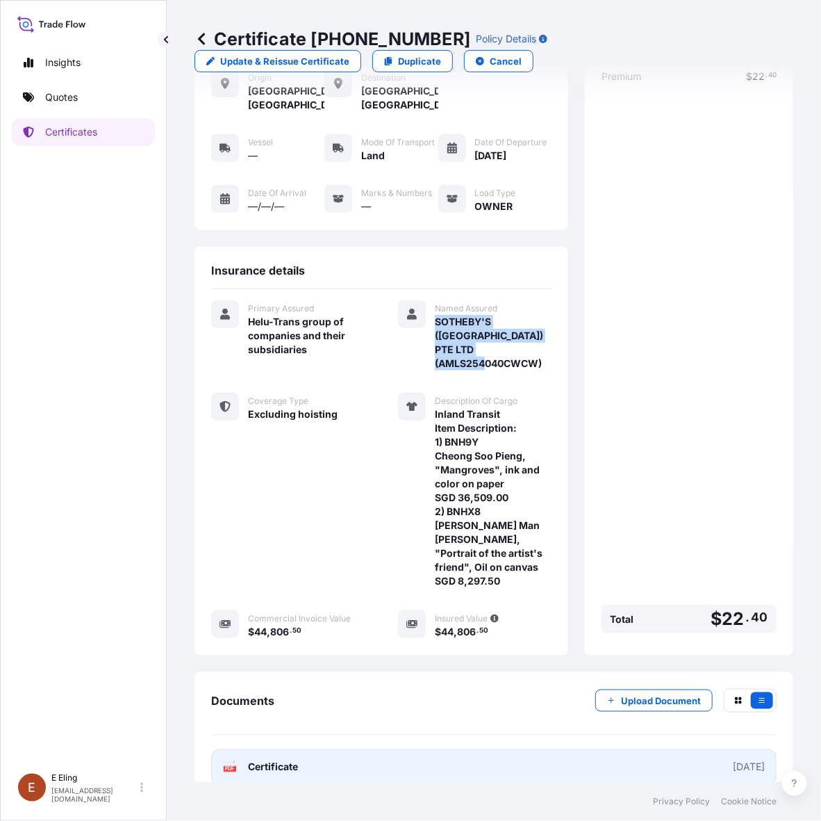
click at [507, 749] on link "PDF Certificate [DATE]" at bounding box center [494, 767] width 566 height 36
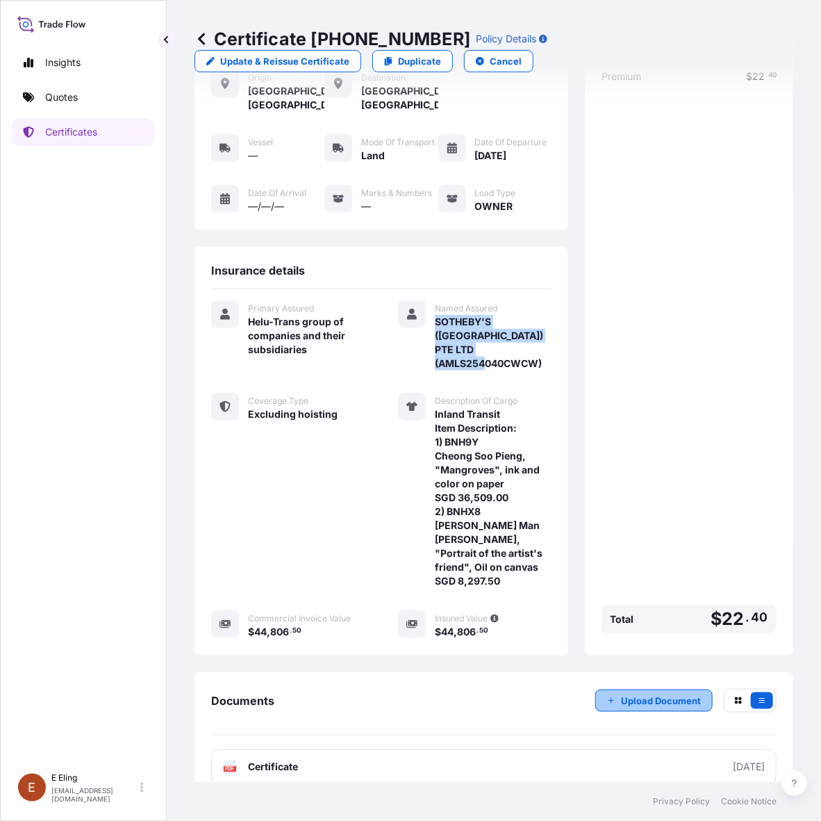
click at [631, 693] on p "Upload Document" at bounding box center [661, 700] width 80 height 14
click at [667, 689] on button "Upload Document" at bounding box center [653, 700] width 117 height 22
click at [641, 693] on p "Upload Document" at bounding box center [661, 700] width 80 height 14
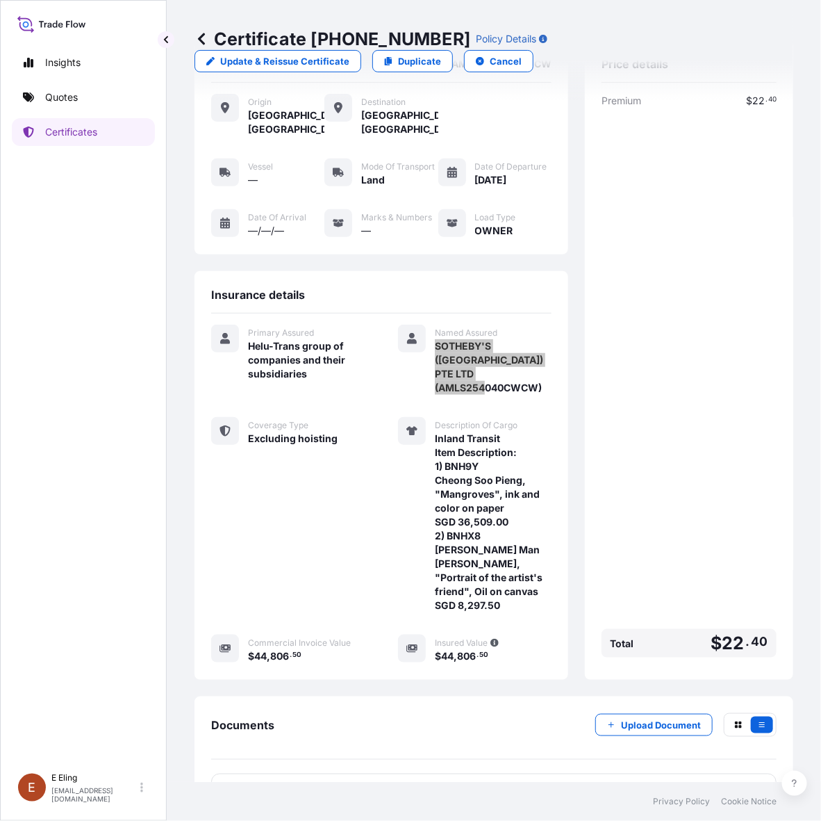
scroll to position [87, 0]
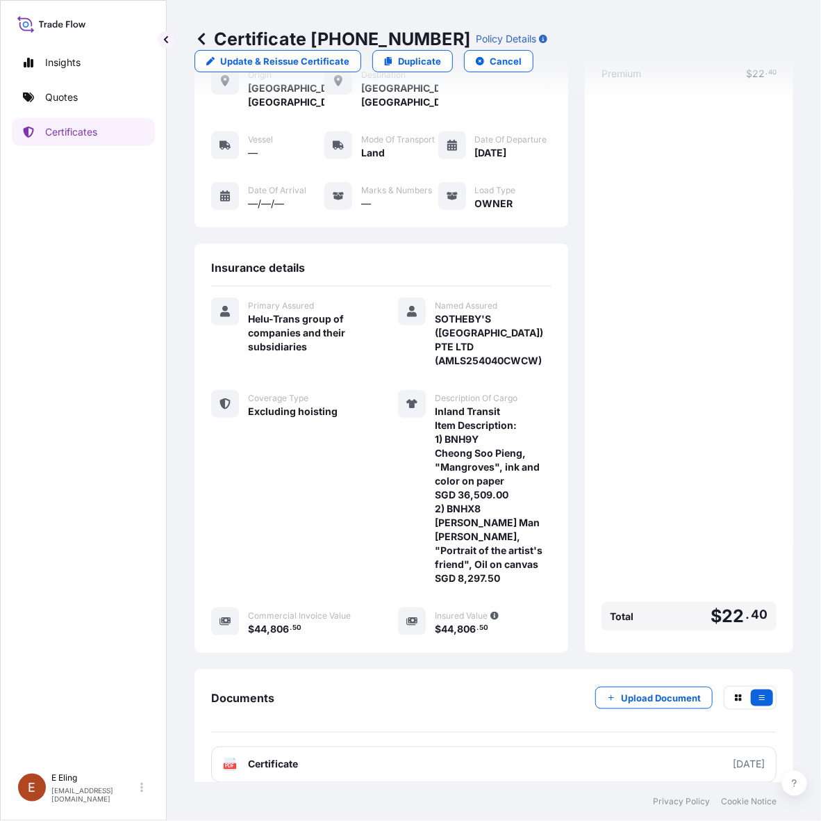
drag, startPoint x: 318, startPoint y: 513, endPoint x: 318, endPoint y: 504, distance: 8.3
click at [318, 514] on div "Coverage Type Excluding hoisting" at bounding box center [288, 487] width 154 height 195
drag, startPoint x: 310, startPoint y: 37, endPoint x: 431, endPoint y: 38, distance: 121.6
click at [431, 38] on p "Certificate [PHONE_NUMBER]" at bounding box center [333, 39] width 276 height 22
copy p "[PHONE_NUMBER]"
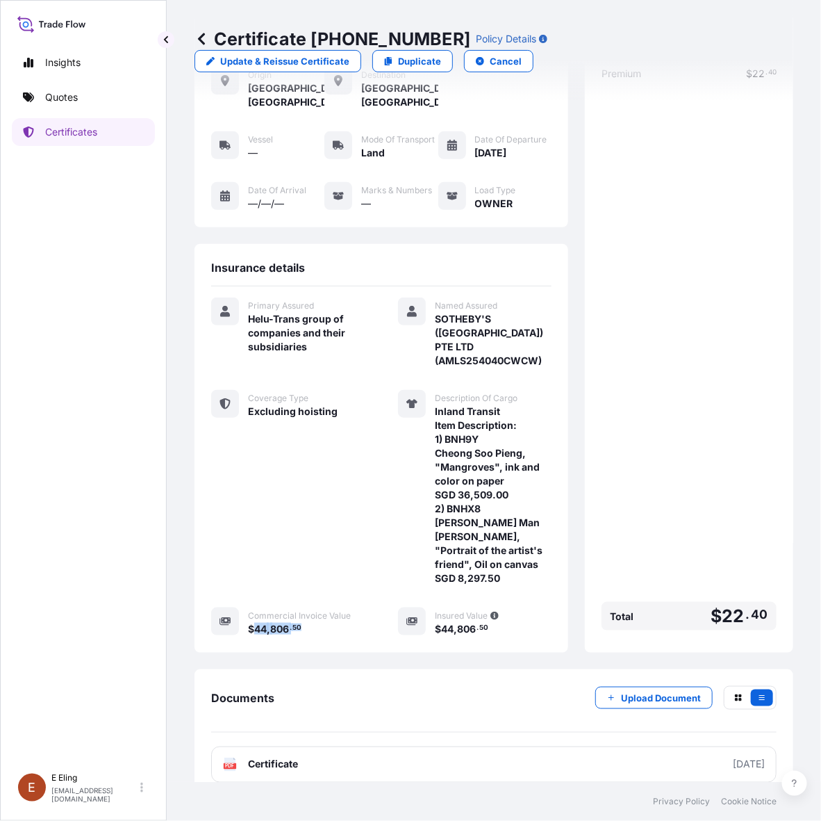
drag, startPoint x: 257, startPoint y: 608, endPoint x: 313, endPoint y: 608, distance: 55.6
click at [313, 621] on div "$ 44 , 806 . 50" at bounding box center [306, 628] width 117 height 15
copy span "44 , 806 . 50"
click at [712, 522] on div "Premium $ 22 . 40 Total $ 22 . 40" at bounding box center [689, 351] width 175 height 569
